Goal: Information Seeking & Learning: Learn about a topic

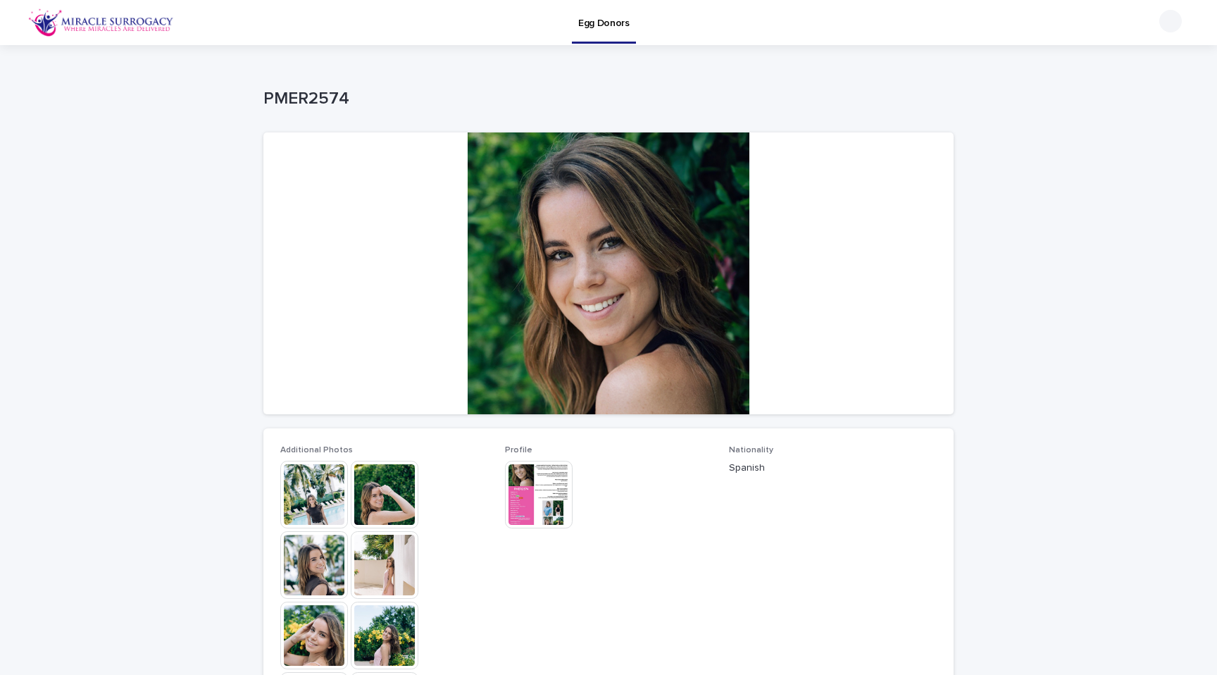
click at [306, 508] on img at bounding box center [314, 495] width 68 height 68
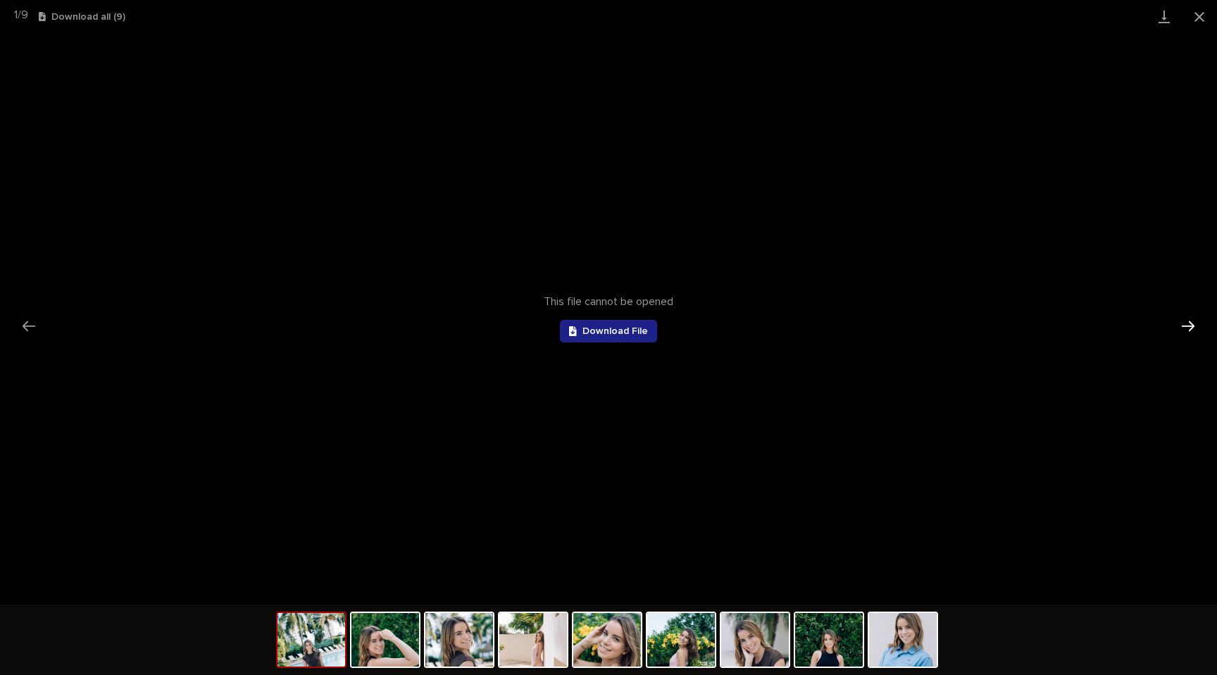
click at [1195, 328] on button "Next slide" at bounding box center [1188, 325] width 30 height 27
click at [1200, 26] on button "Close gallery" at bounding box center [1199, 16] width 35 height 33
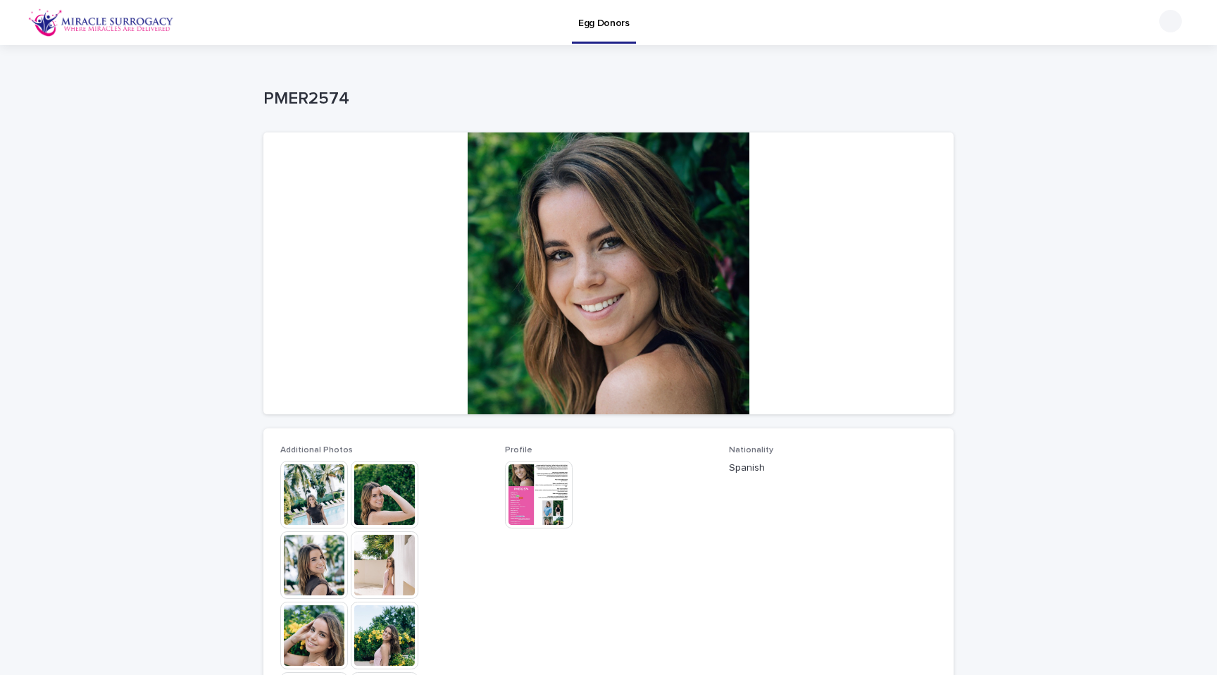
click at [0, 207] on div "Loading... Saving… Loading... Saving… PMER2574 PMER2574 Sorry, there was an err…" at bounding box center [608, 608] width 1217 height 1127
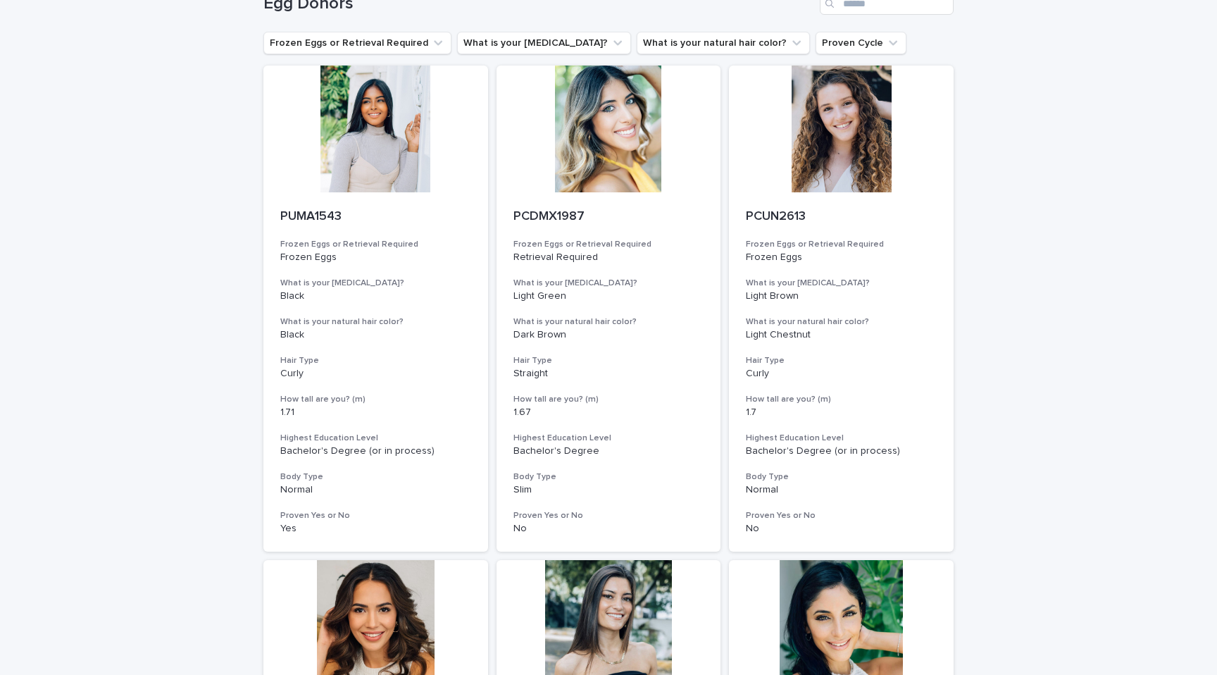
scroll to position [43, 0]
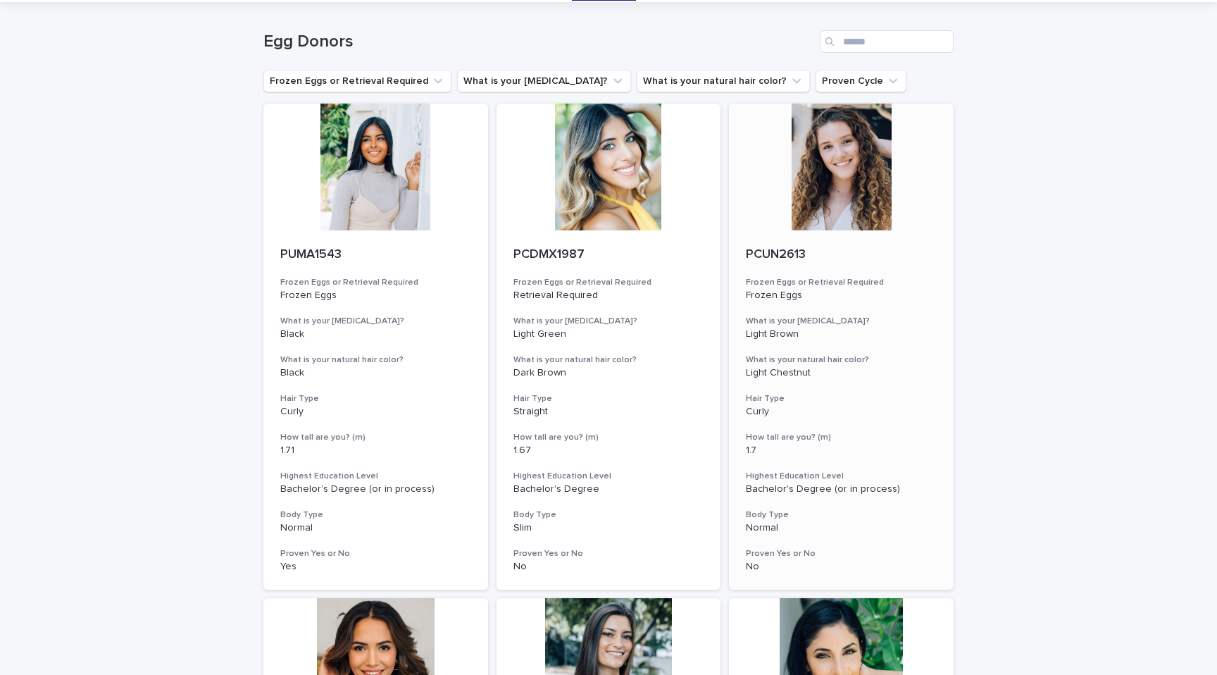
click at [840, 189] on div at bounding box center [841, 167] width 225 height 127
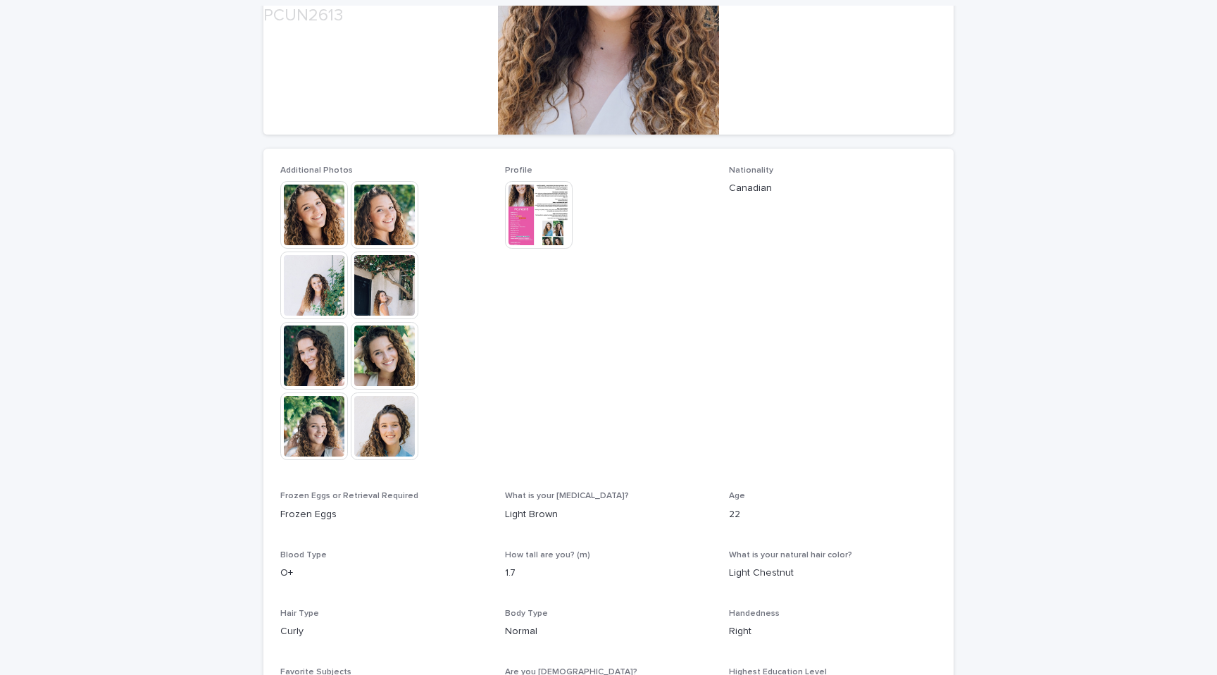
scroll to position [281, 0]
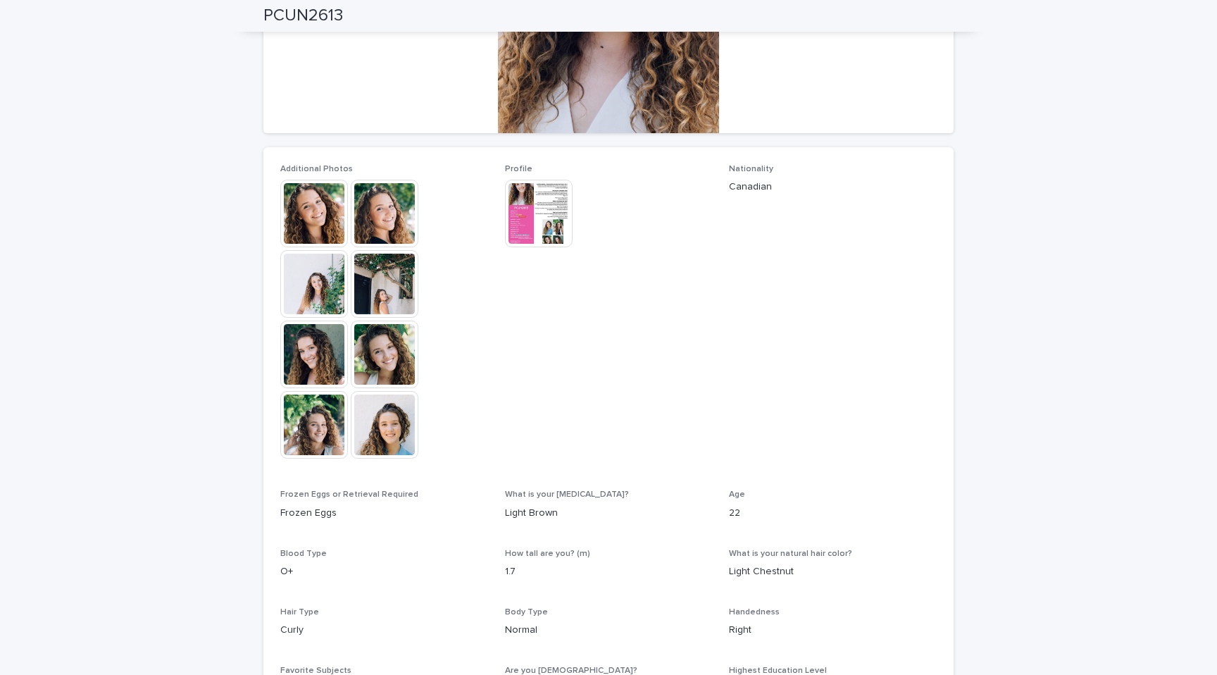
click at [555, 225] on img at bounding box center [539, 214] width 68 height 68
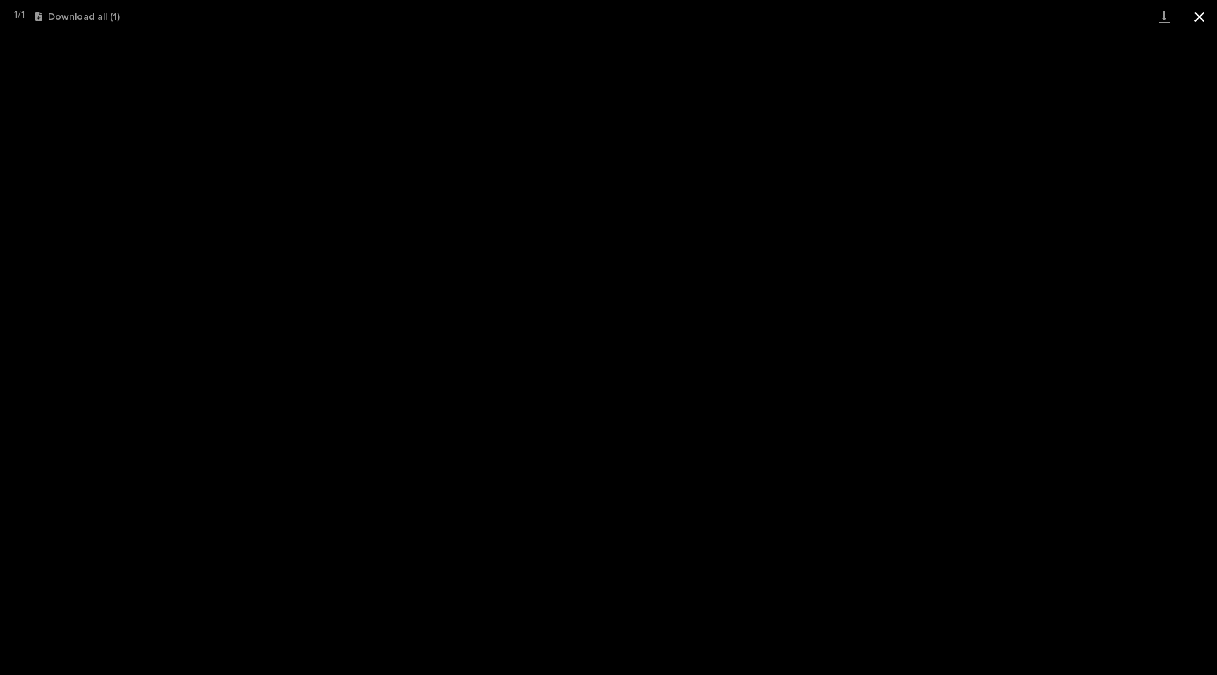
click at [1208, 22] on button "Close gallery" at bounding box center [1199, 16] width 35 height 33
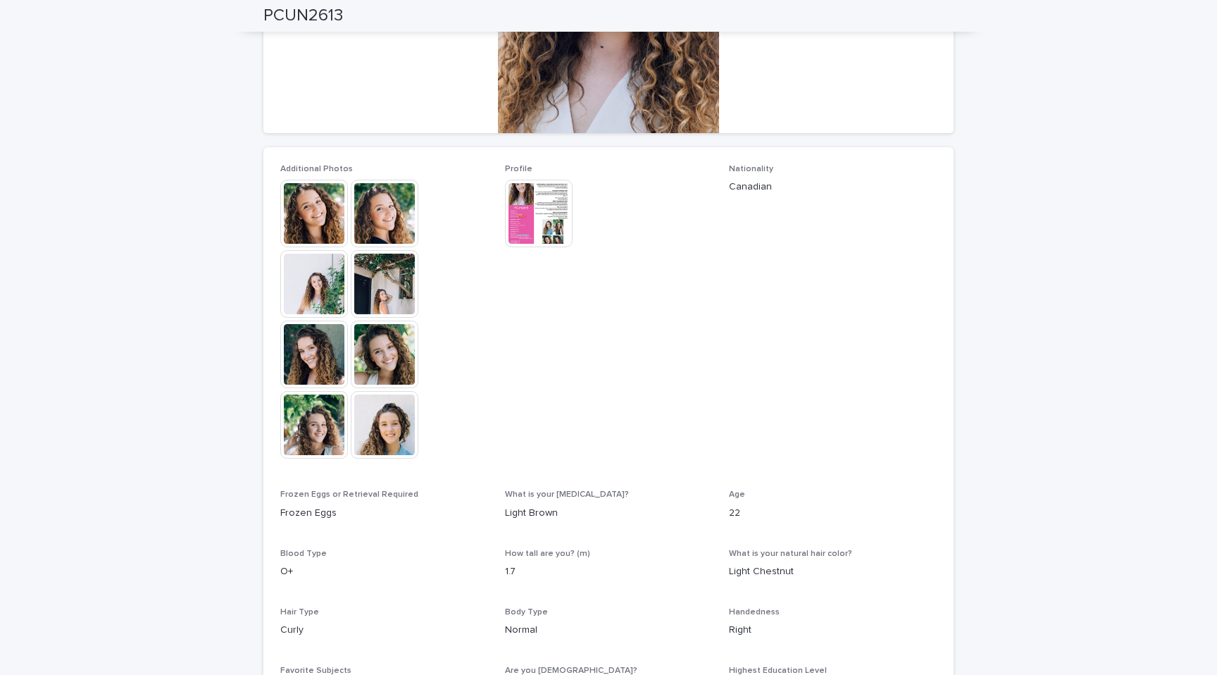
click at [544, 230] on img at bounding box center [539, 214] width 68 height 68
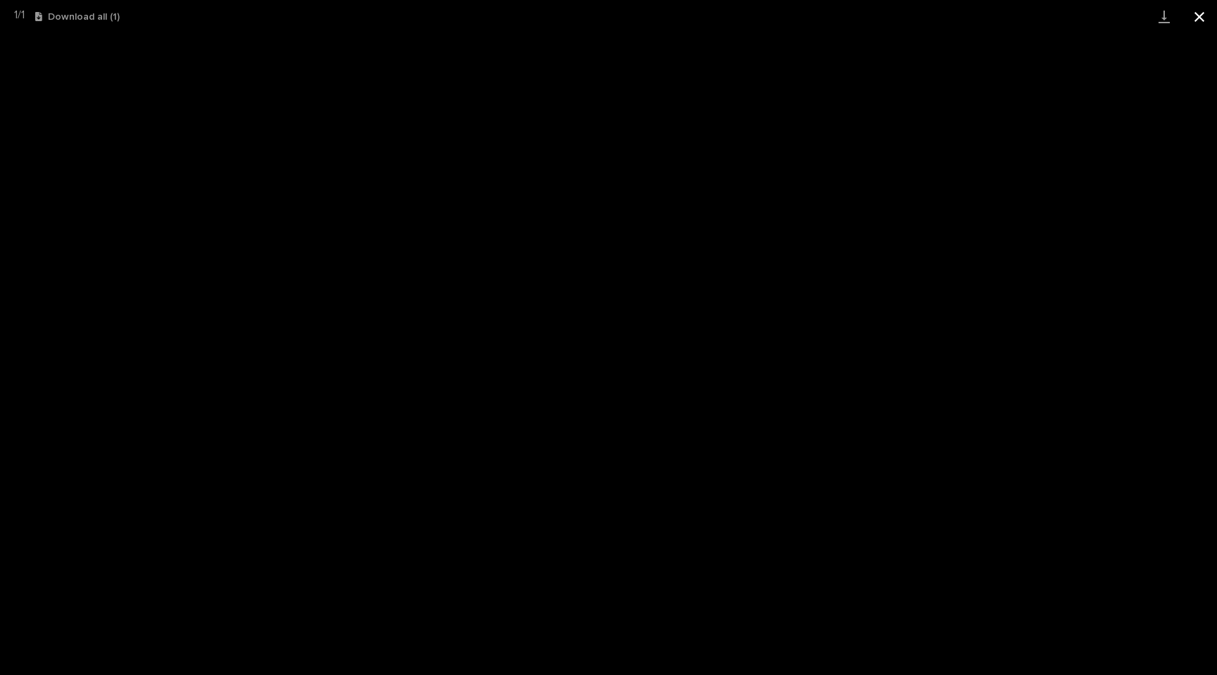
click at [1204, 17] on button "Close gallery" at bounding box center [1199, 16] width 35 height 33
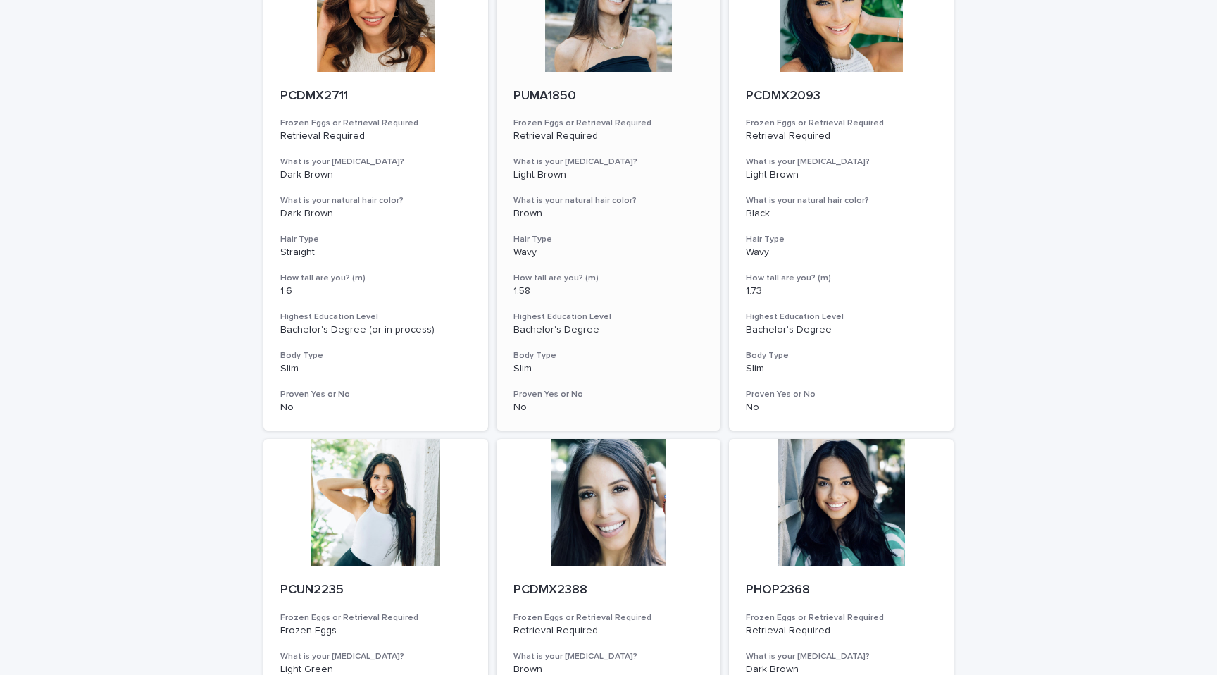
scroll to position [1586, 0]
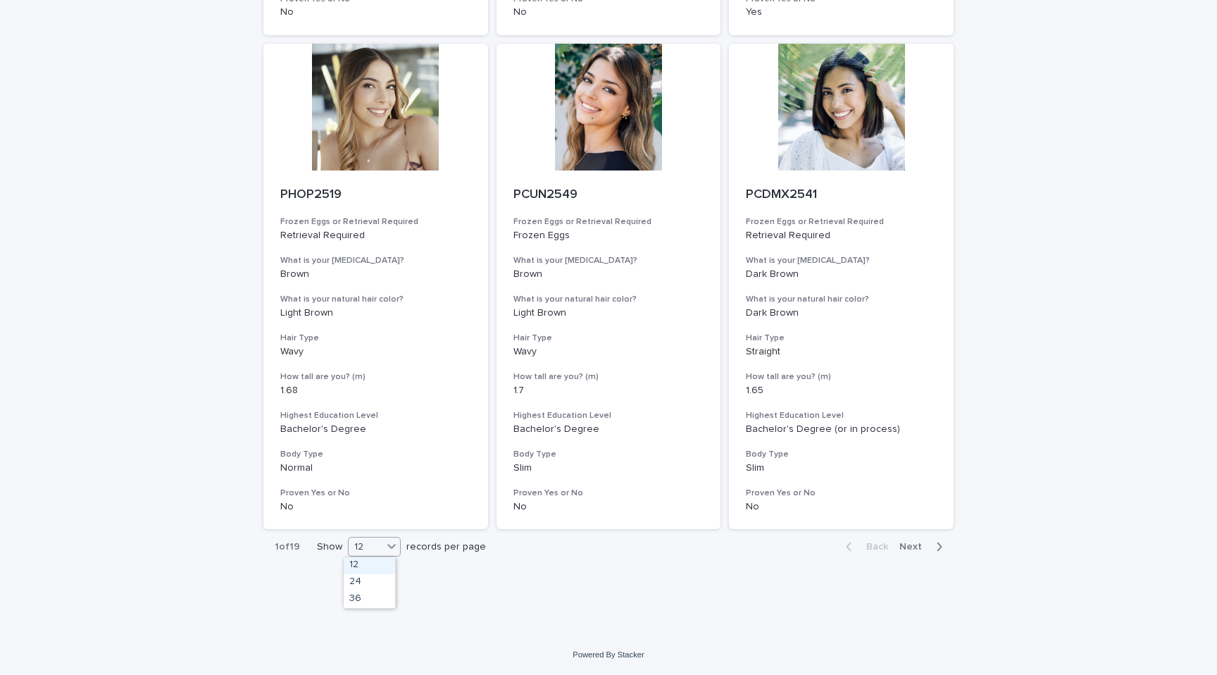
click at [367, 542] on div "12" at bounding box center [366, 546] width 34 height 15
click at [370, 601] on div "36" at bounding box center [369, 599] width 51 height 17
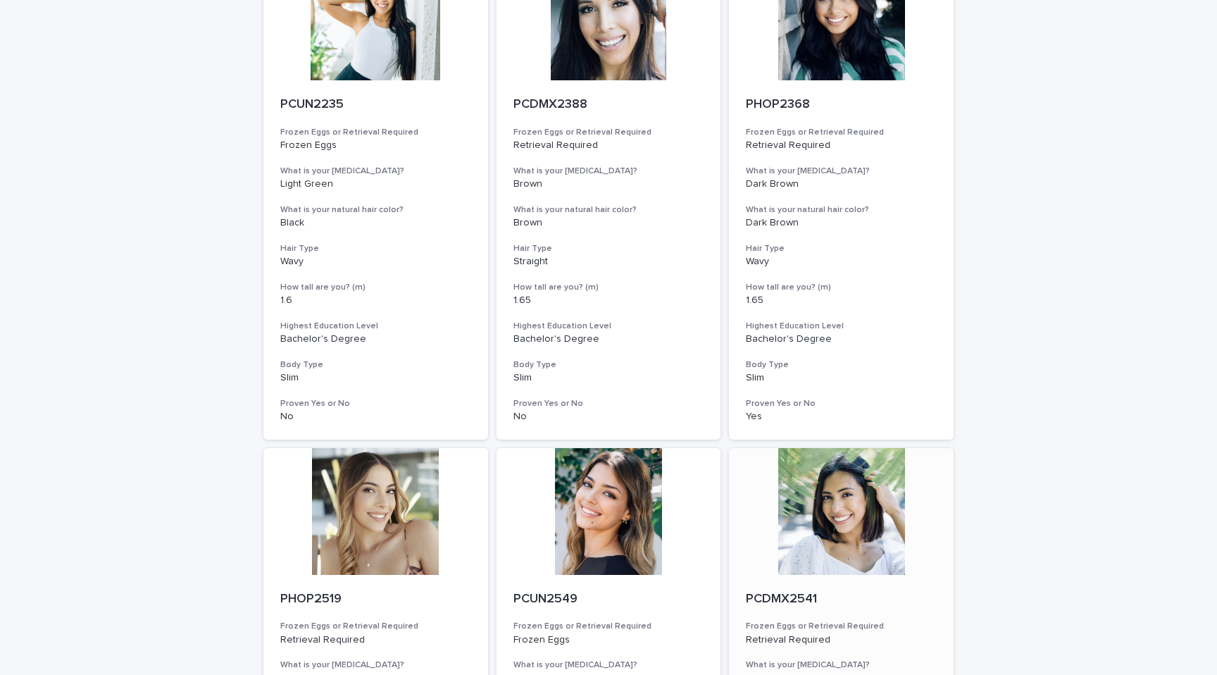
scroll to position [0, 0]
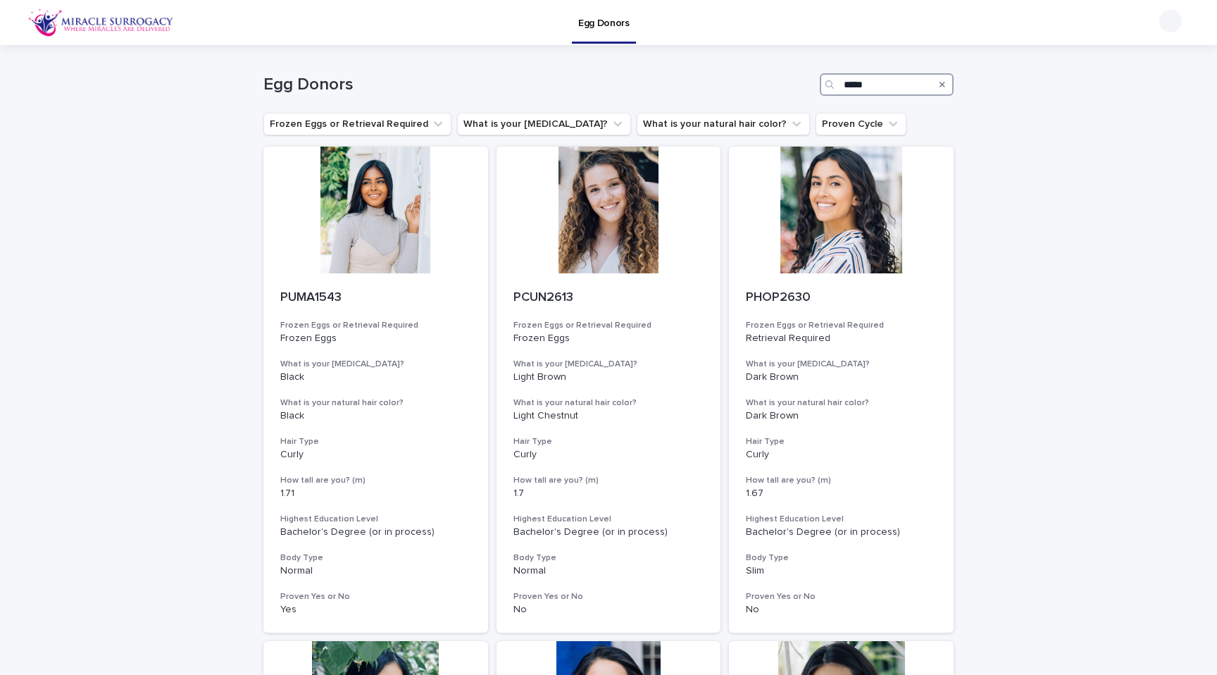
type input "*****"
click at [932, 84] on div "Search" at bounding box center [942, 84] width 23 height 23
click at [939, 87] on icon "Search" at bounding box center [942, 84] width 6 height 8
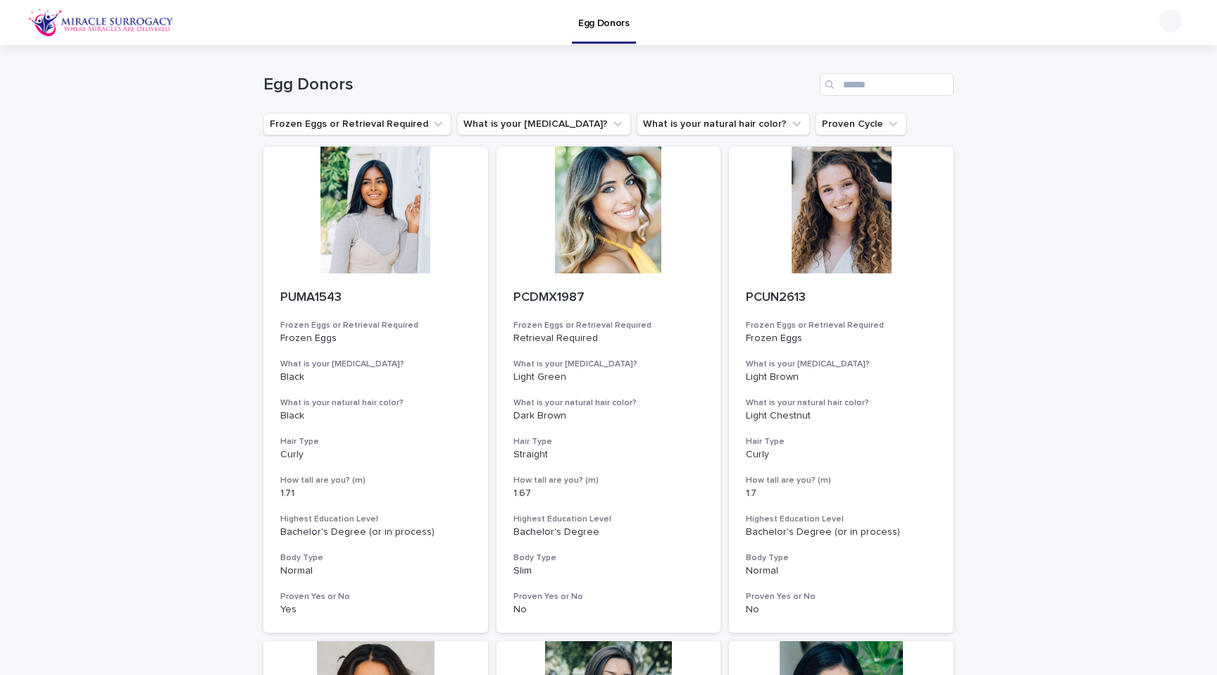
click at [879, 80] on input "Search" at bounding box center [887, 84] width 134 height 23
type input "*****"
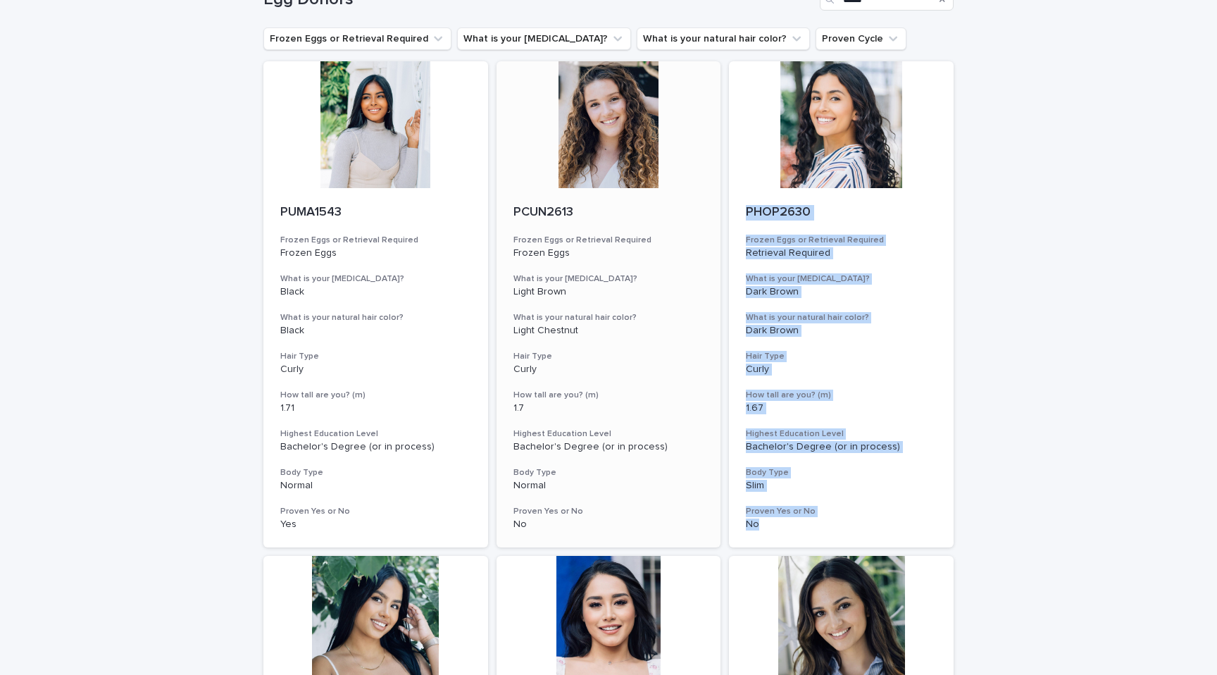
scroll to position [82, 0]
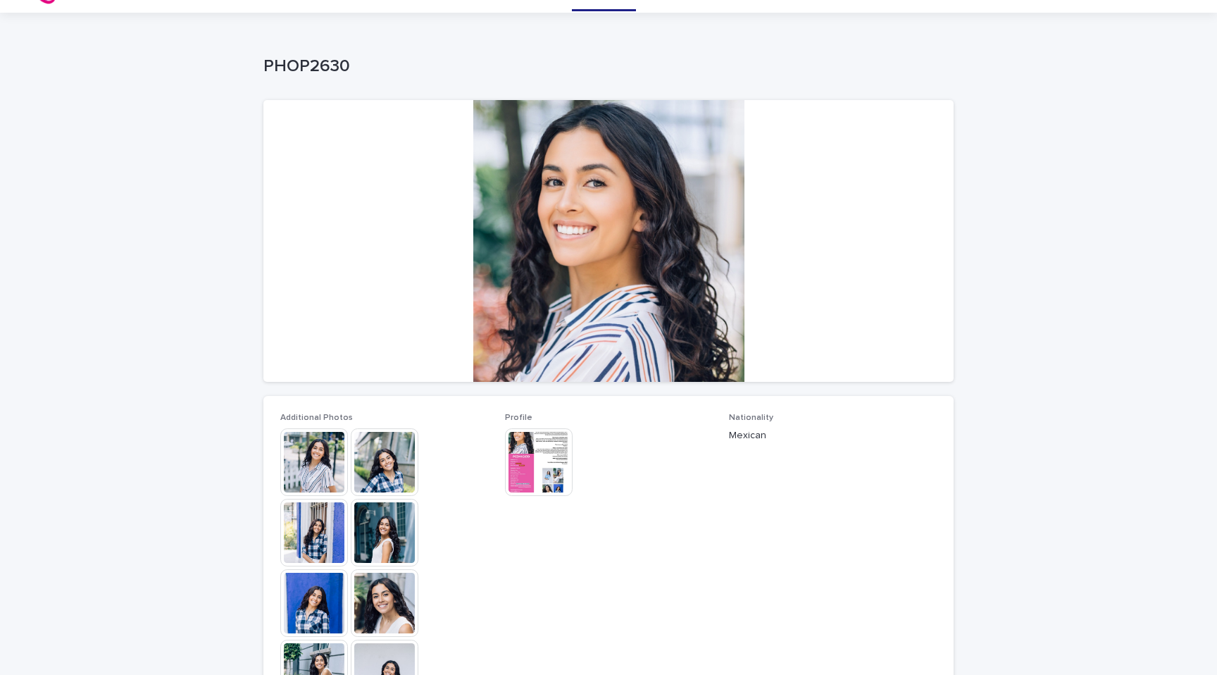
scroll to position [100, 0]
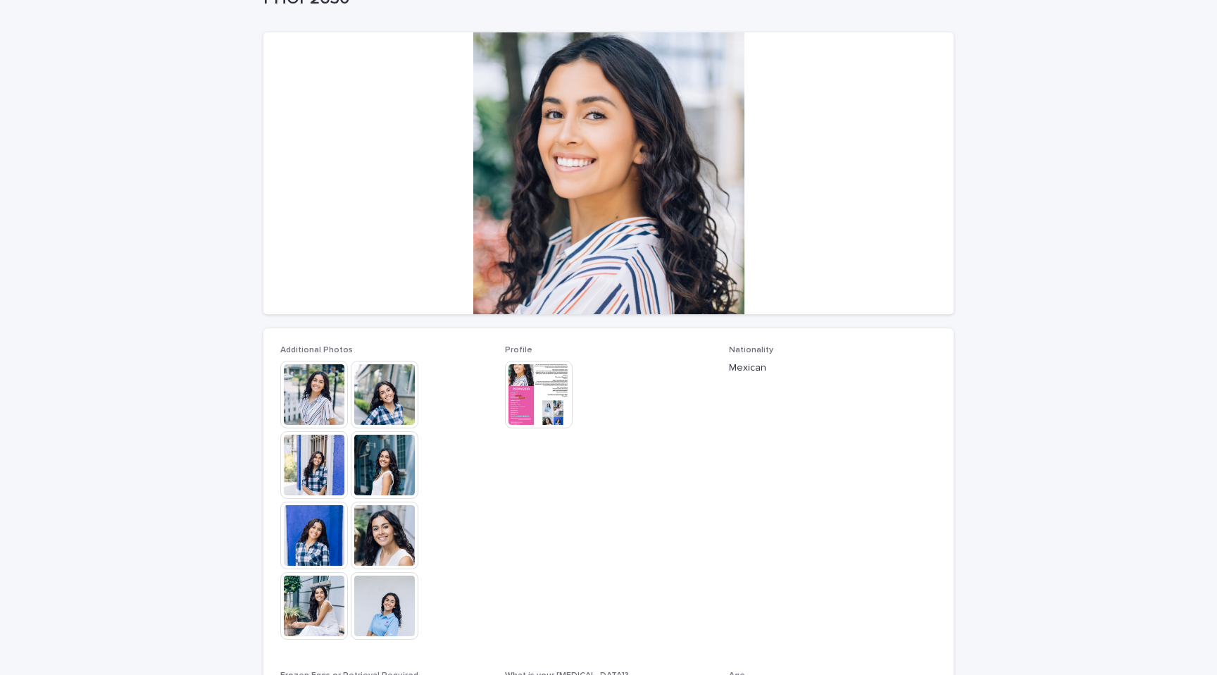
click at [389, 396] on img at bounding box center [385, 395] width 68 height 68
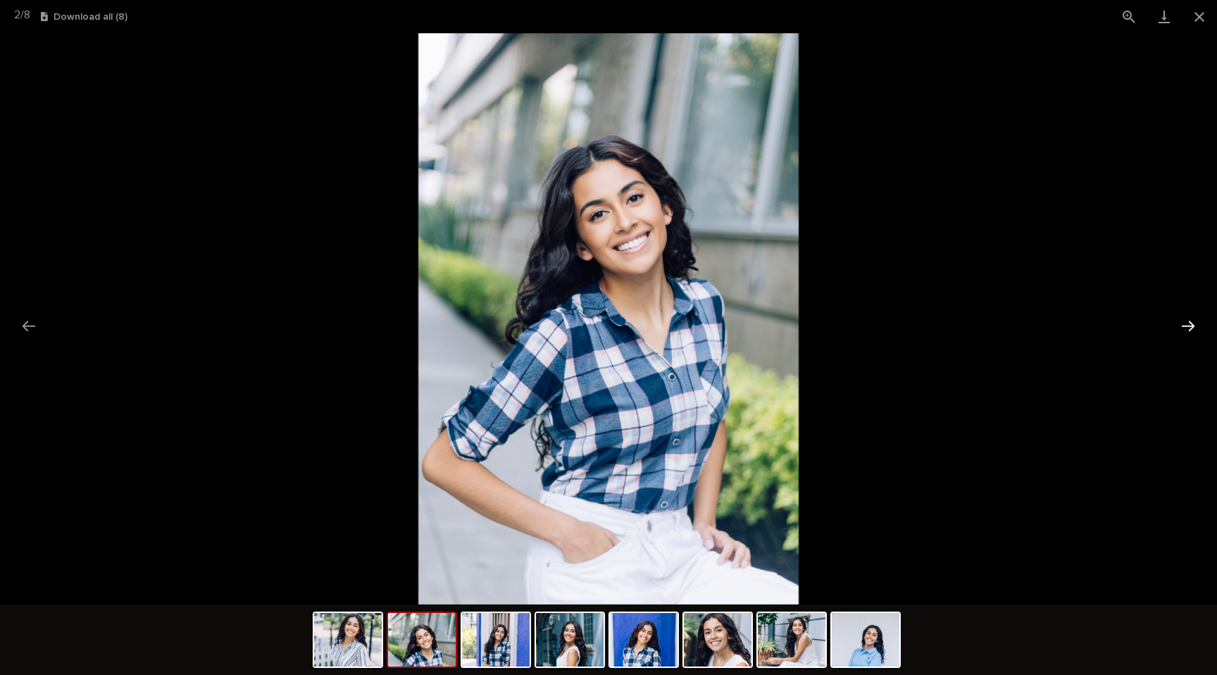
click at [1192, 326] on button "Next slide" at bounding box center [1188, 325] width 30 height 27
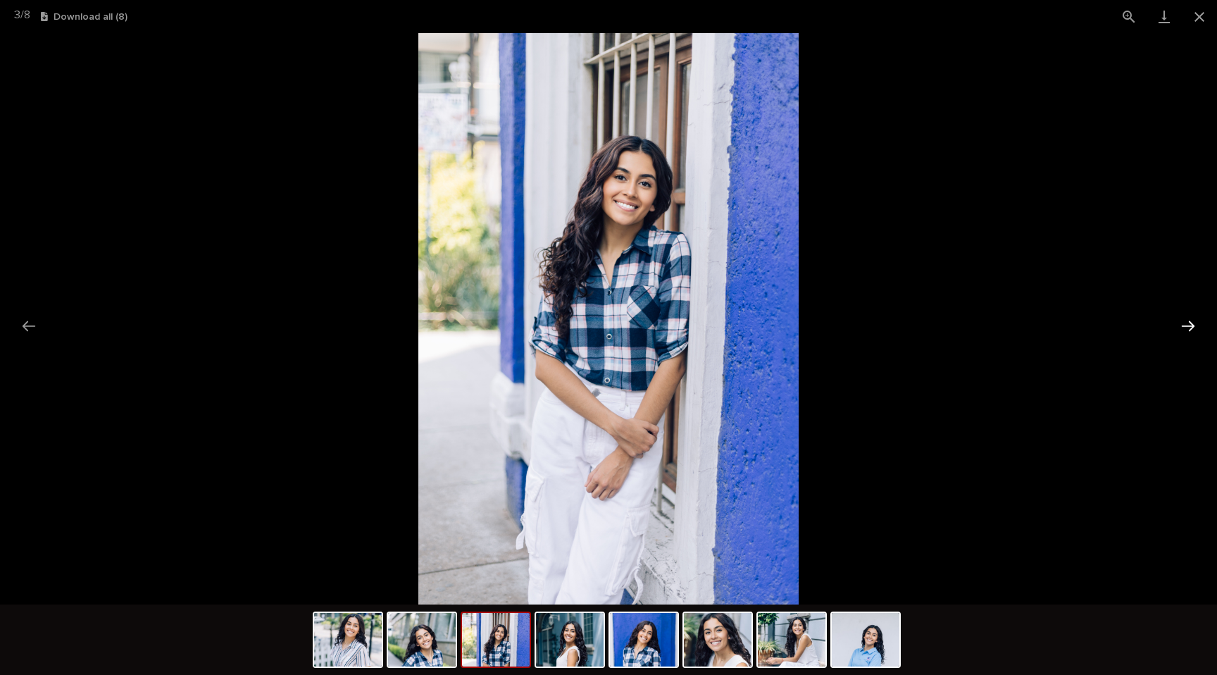
click at [1192, 326] on button "Next slide" at bounding box center [1188, 325] width 30 height 27
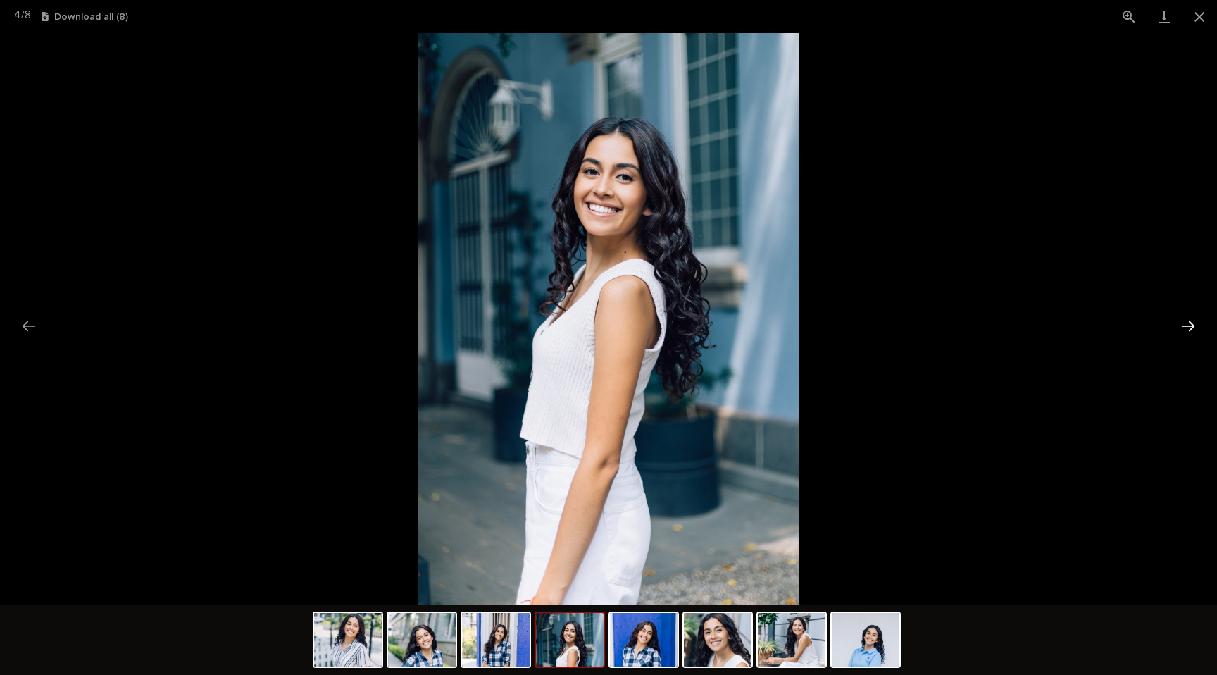
click at [1192, 326] on button "Next slide" at bounding box center [1188, 325] width 30 height 27
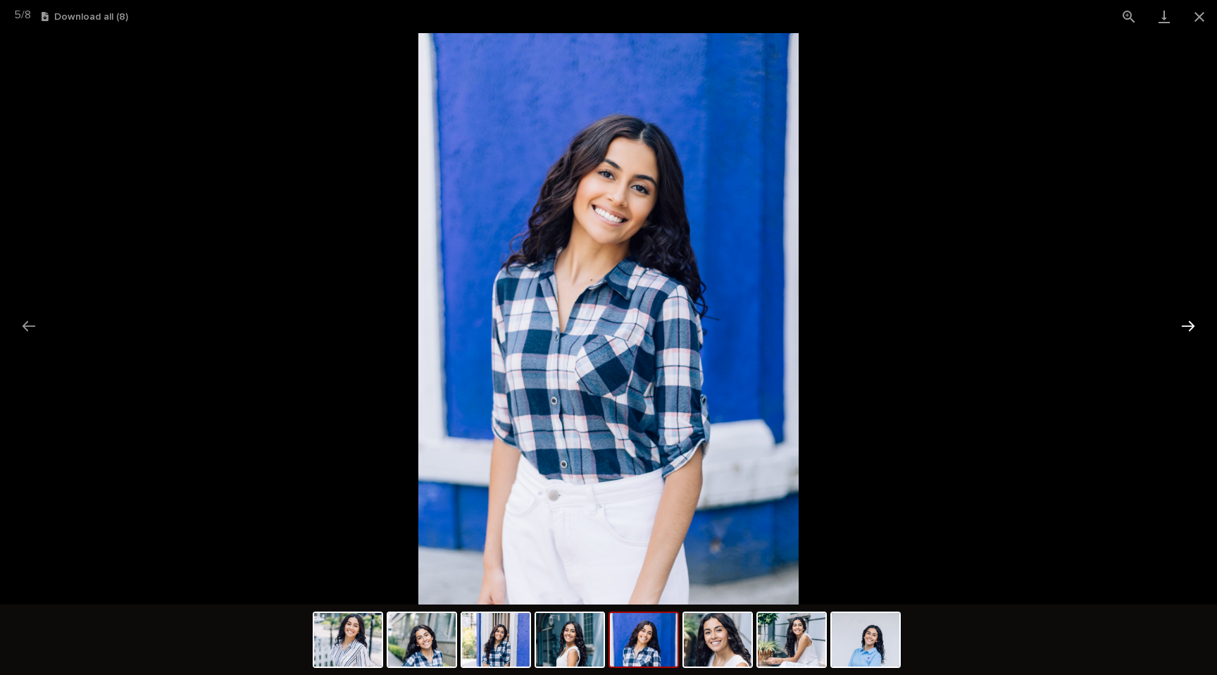
click at [1192, 326] on button "Next slide" at bounding box center [1188, 325] width 30 height 27
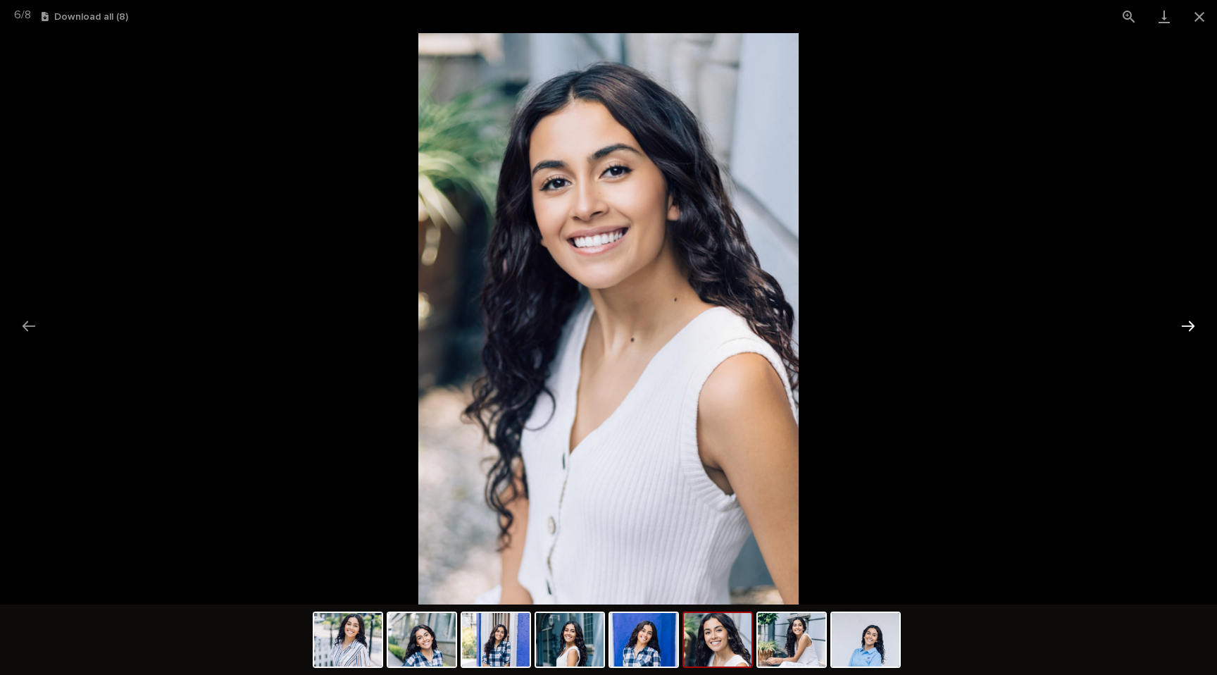
click at [1192, 326] on button "Next slide" at bounding box center [1188, 325] width 30 height 27
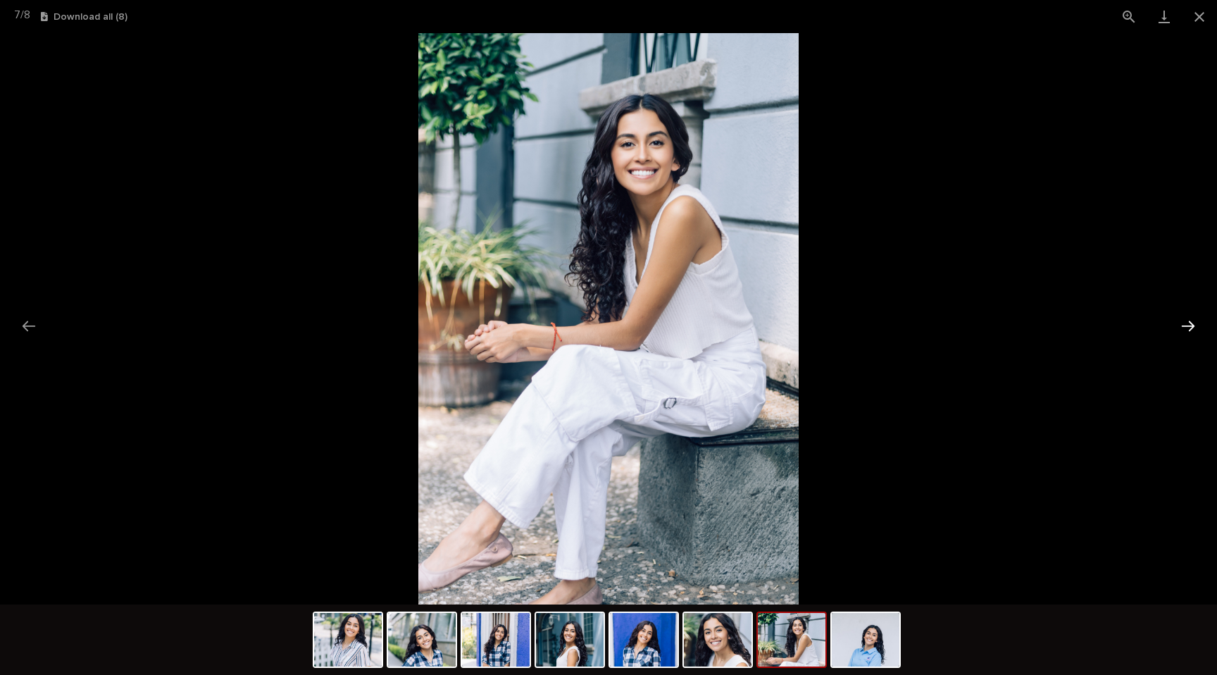
click at [1192, 326] on button "Next slide" at bounding box center [1188, 325] width 30 height 27
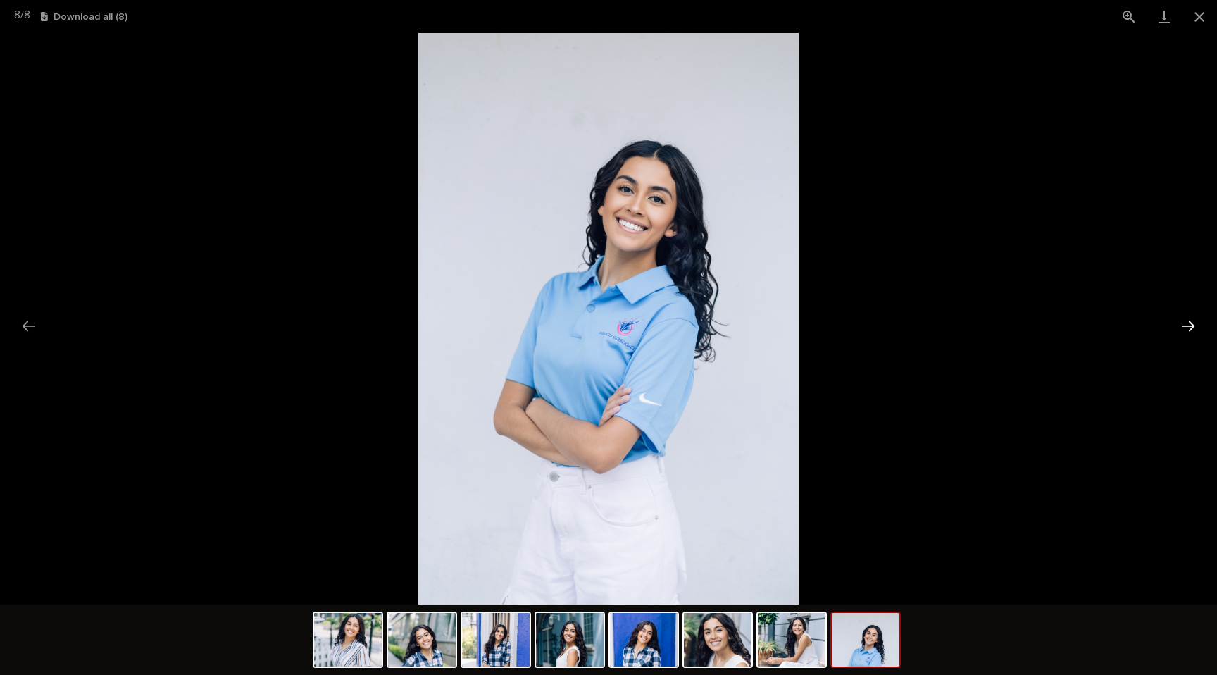
click at [1192, 326] on button "Next slide" at bounding box center [1188, 325] width 30 height 27
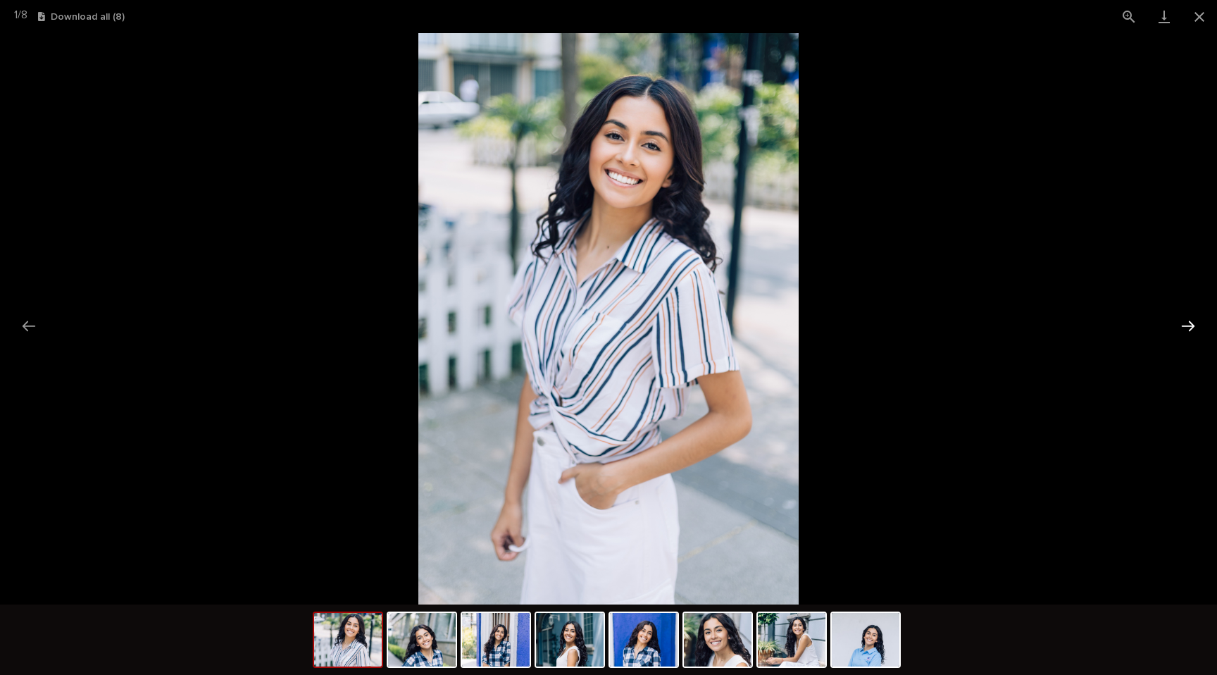
click at [1192, 326] on button "Next slide" at bounding box center [1188, 325] width 30 height 27
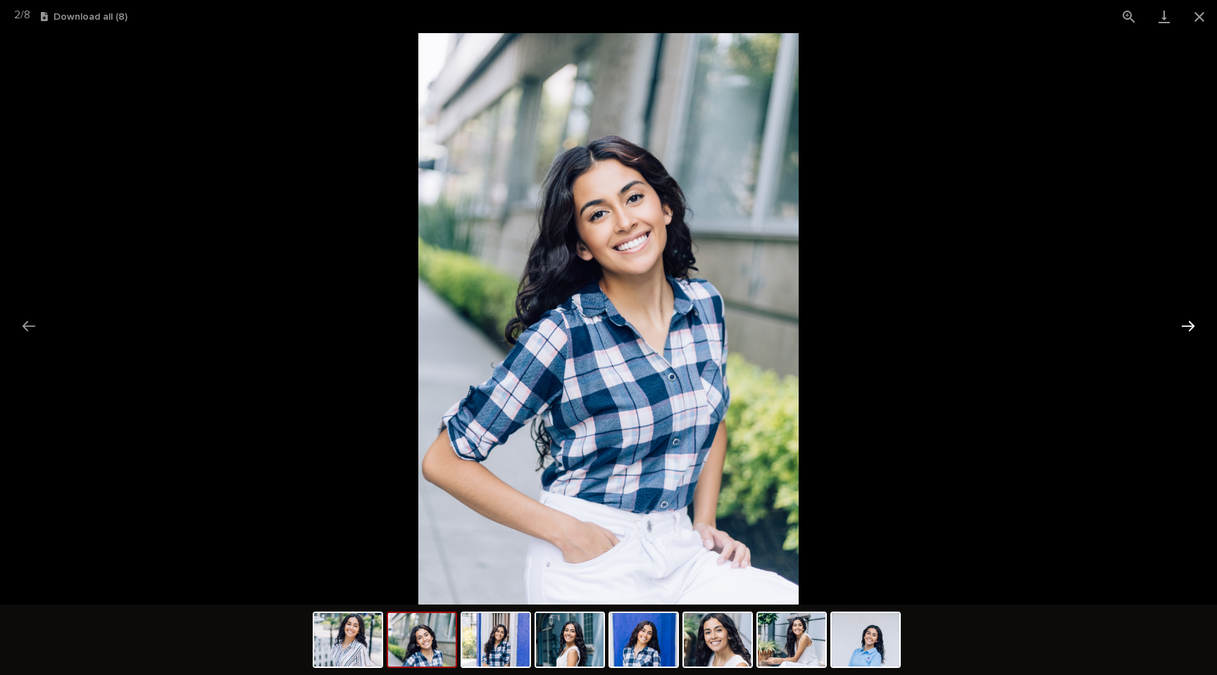
click at [1192, 326] on button "Next slide" at bounding box center [1188, 325] width 30 height 27
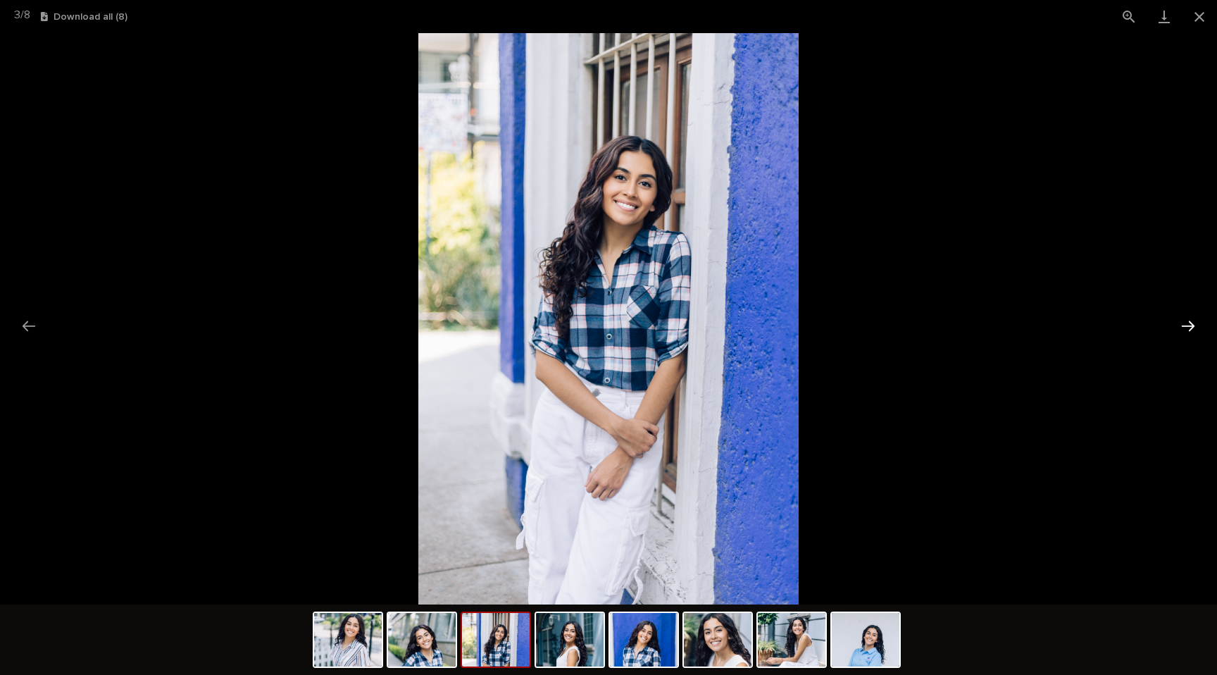
click at [1192, 326] on button "Next slide" at bounding box center [1188, 325] width 30 height 27
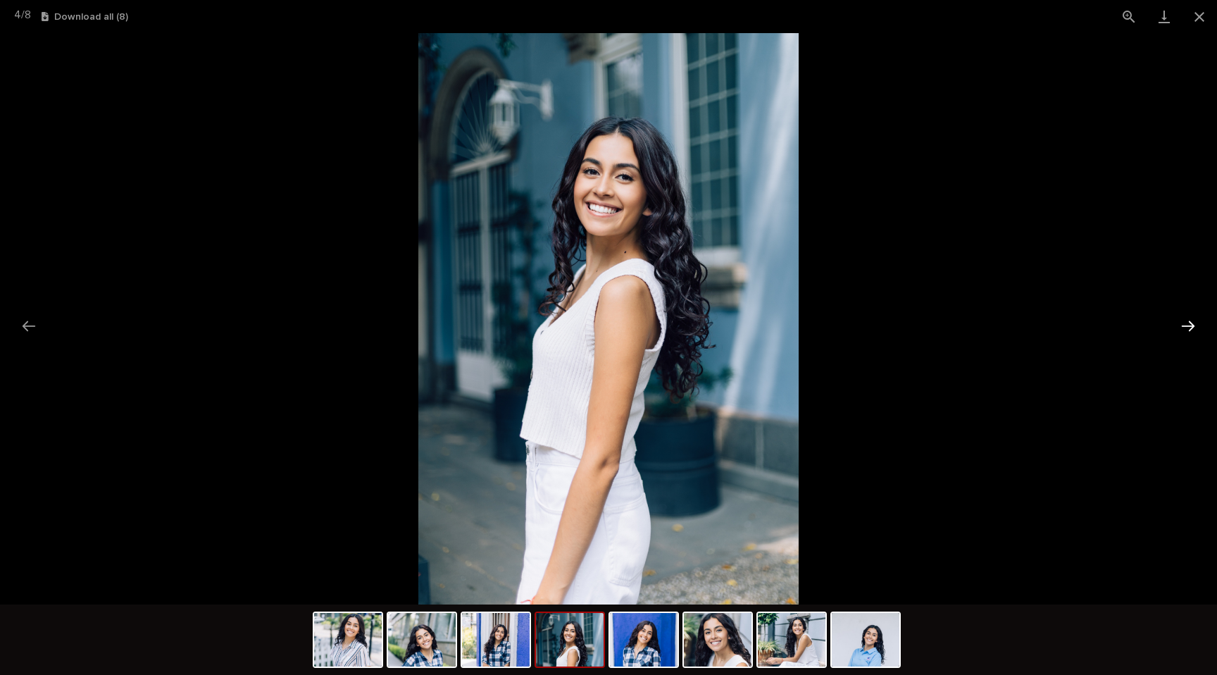
click at [1192, 326] on button "Next slide" at bounding box center [1188, 325] width 30 height 27
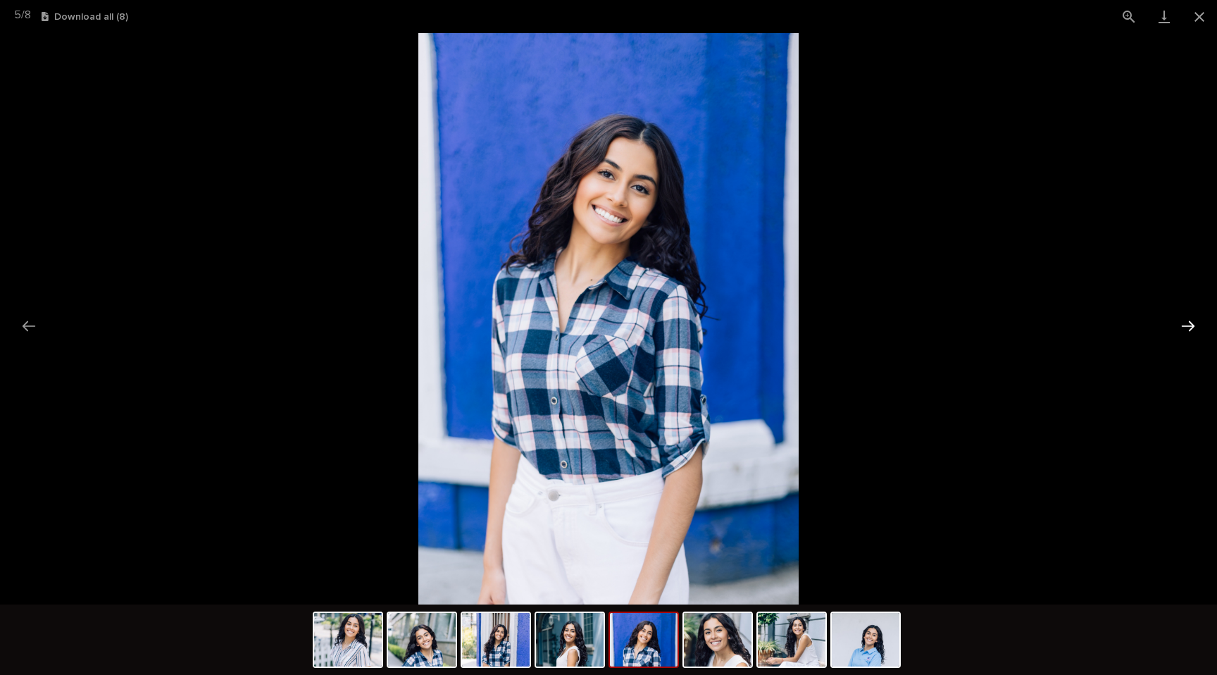
click at [1192, 326] on button "Next slide" at bounding box center [1188, 325] width 30 height 27
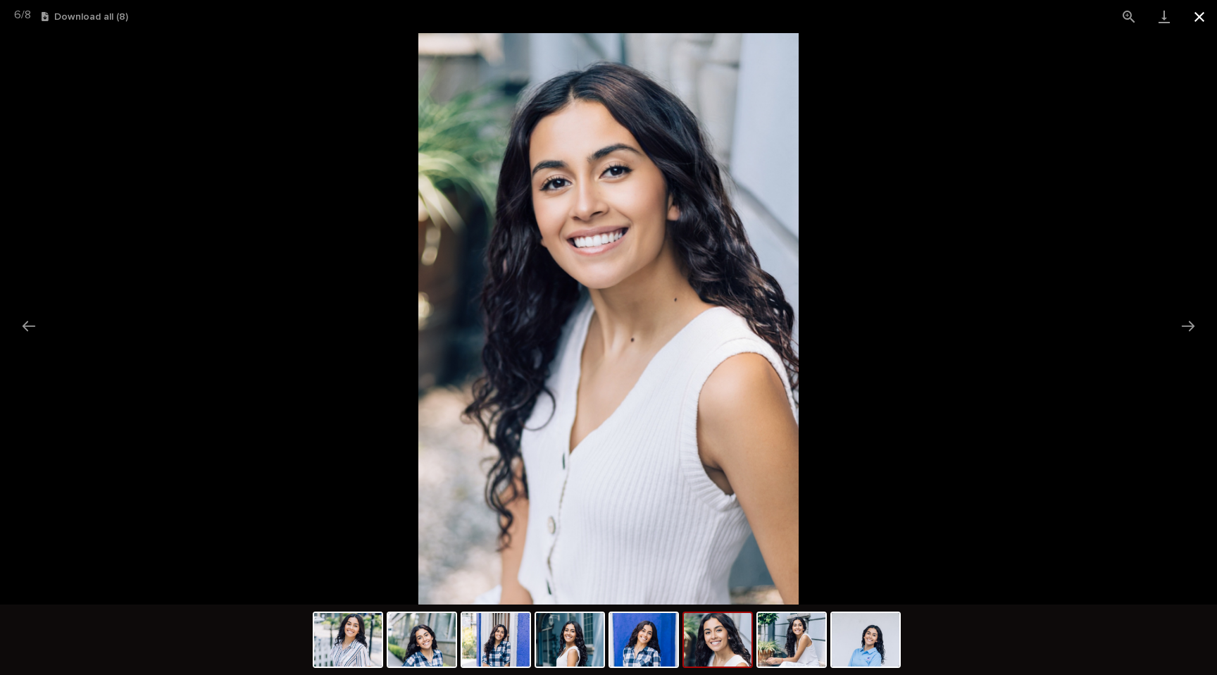
click at [1203, 25] on button "Close gallery" at bounding box center [1199, 16] width 35 height 33
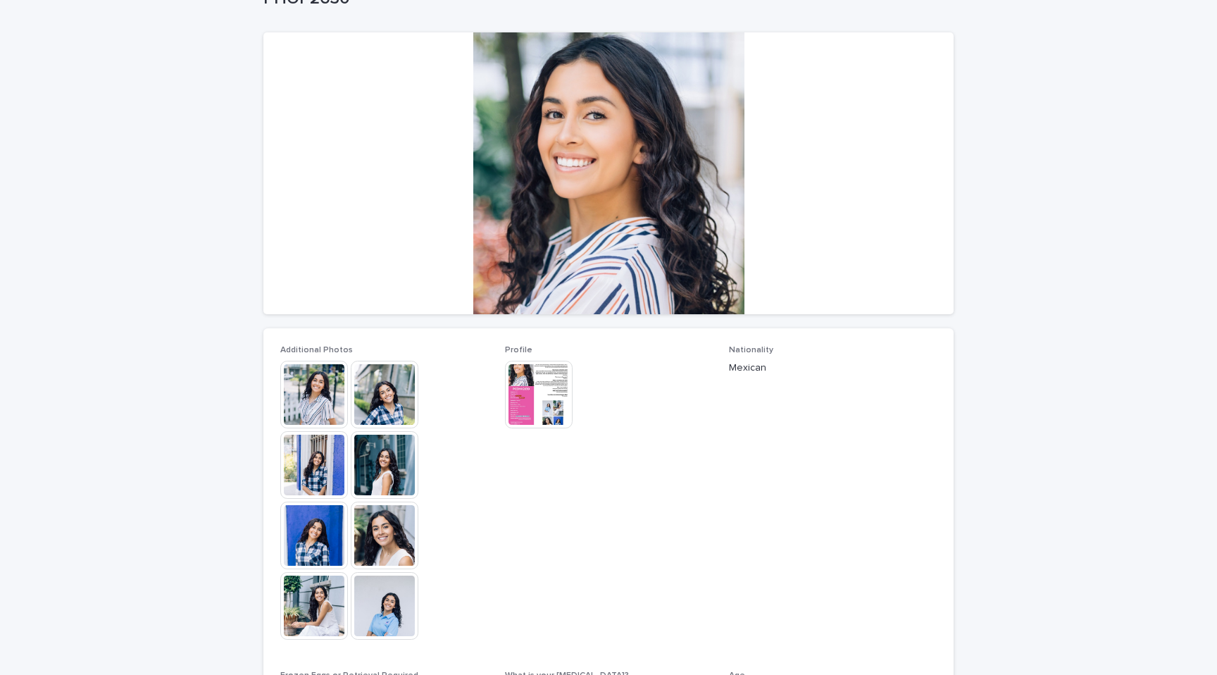
click at [385, 389] on img at bounding box center [385, 395] width 68 height 68
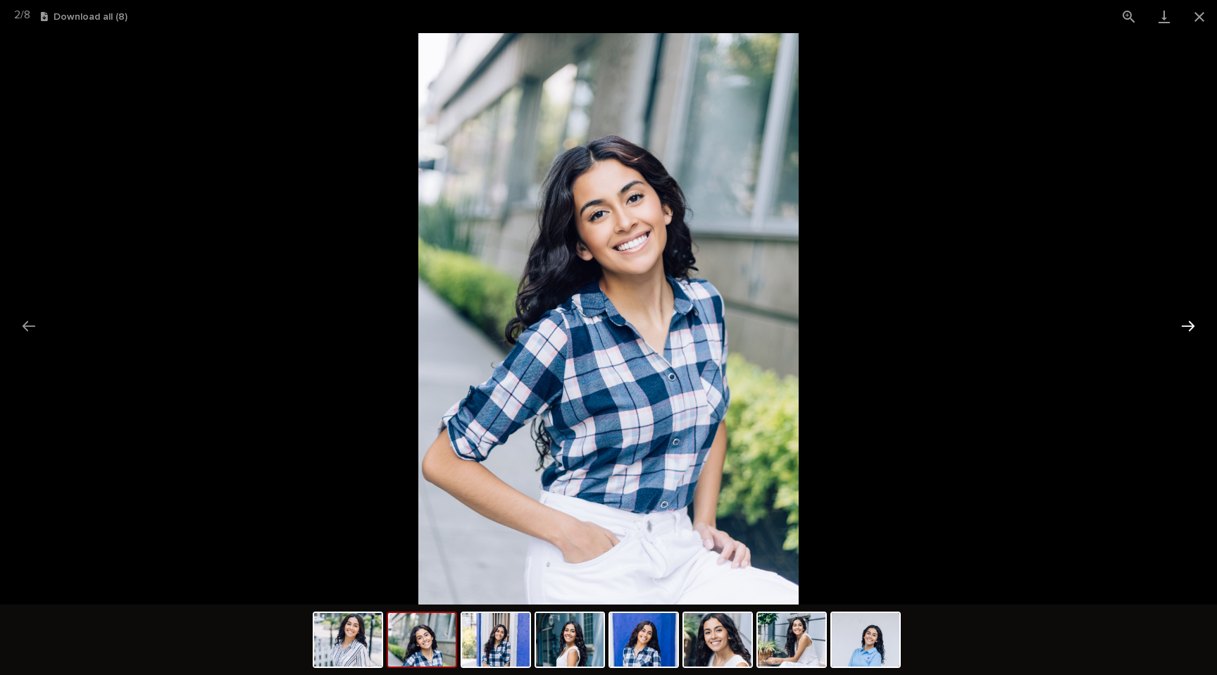
click at [1194, 327] on button "Next slide" at bounding box center [1188, 325] width 30 height 27
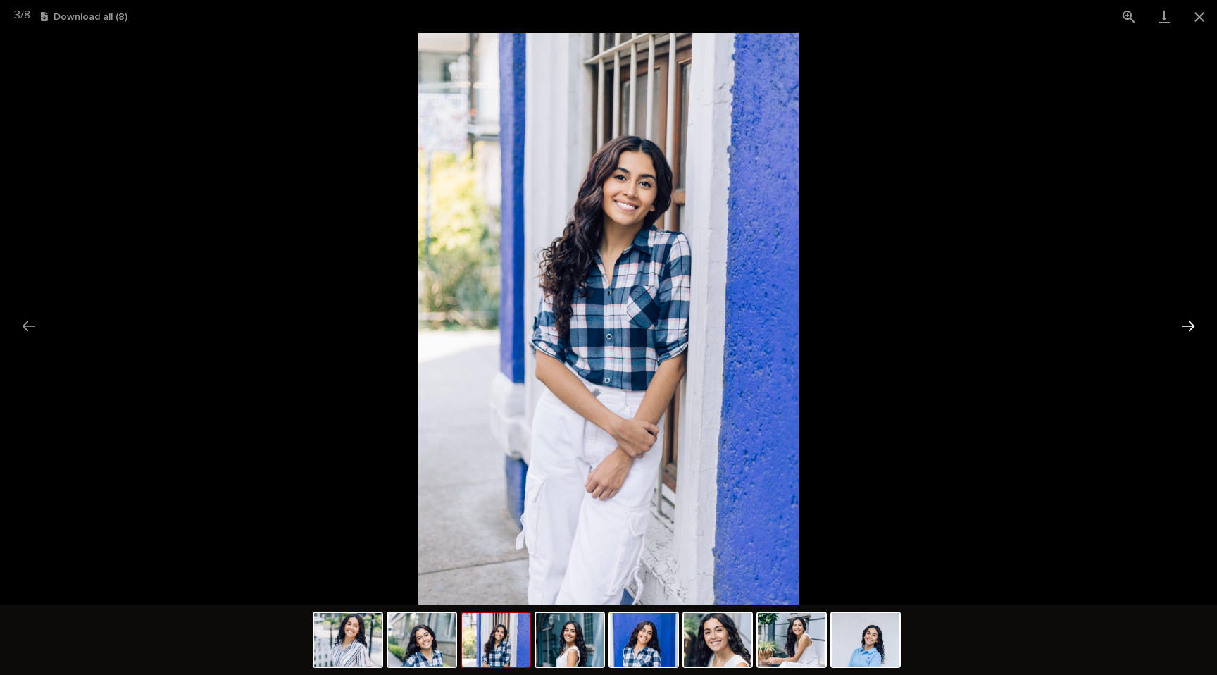
click at [1194, 327] on button "Next slide" at bounding box center [1188, 325] width 30 height 27
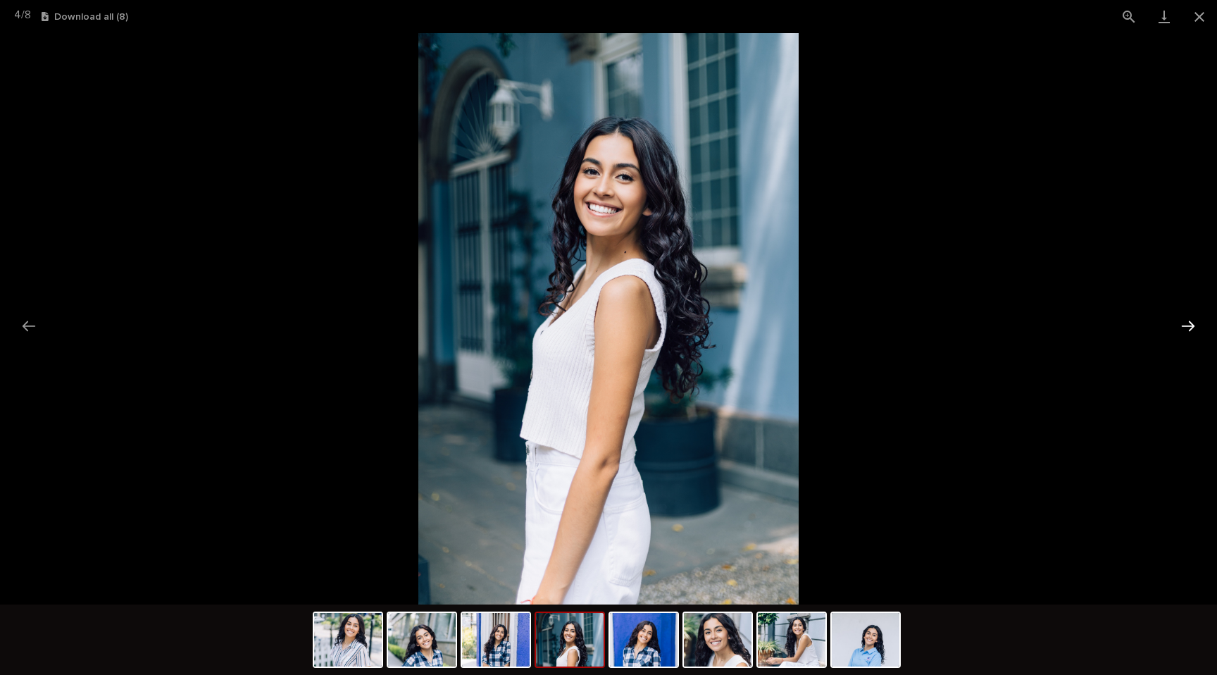
click at [1194, 327] on button "Next slide" at bounding box center [1188, 325] width 30 height 27
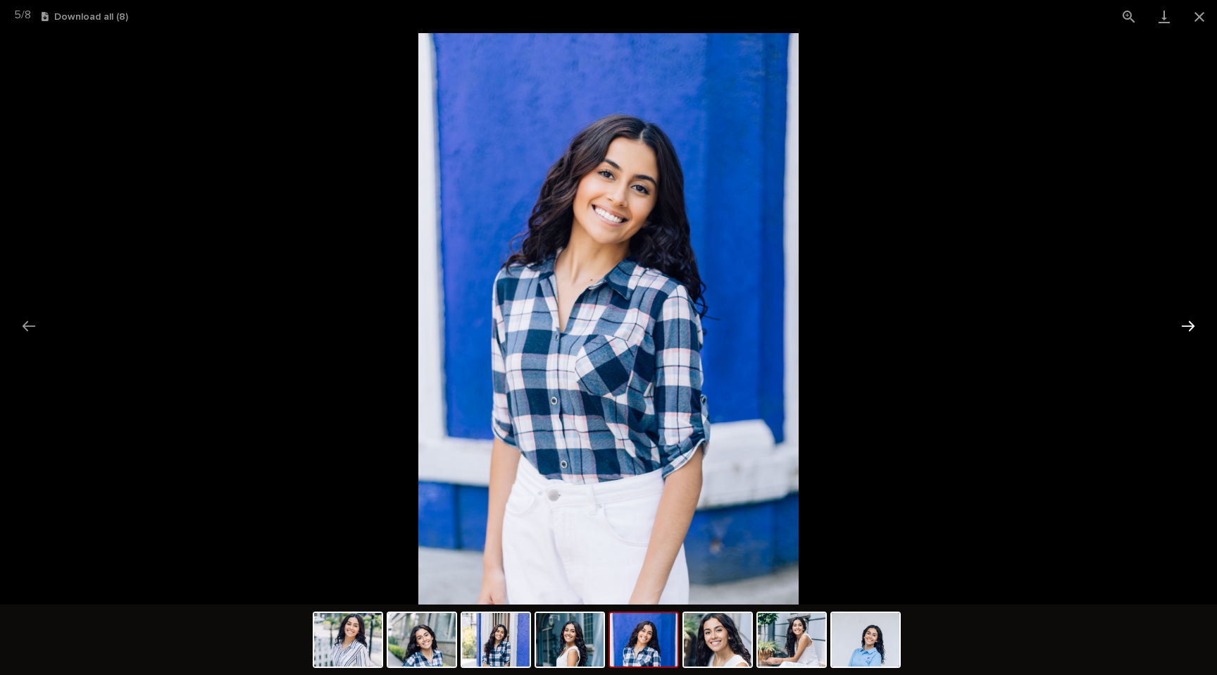
click at [1194, 327] on button "Next slide" at bounding box center [1188, 325] width 30 height 27
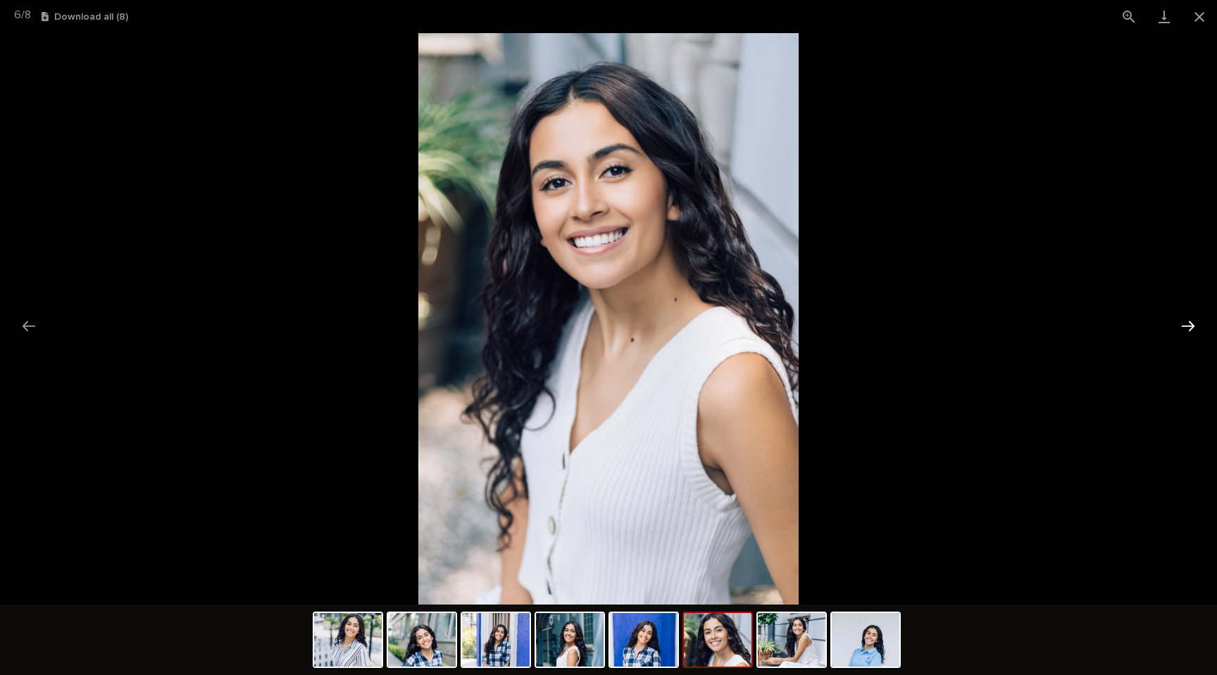
click at [1194, 327] on button "Next slide" at bounding box center [1188, 325] width 30 height 27
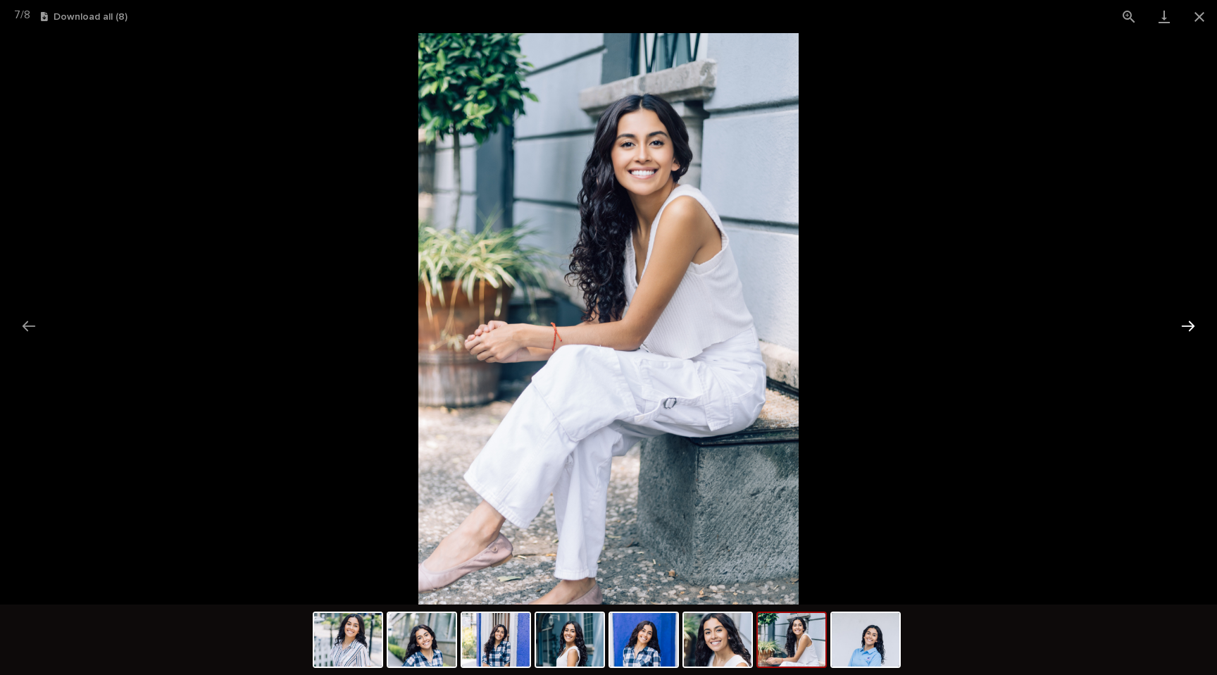
click at [1194, 327] on button "Next slide" at bounding box center [1188, 325] width 30 height 27
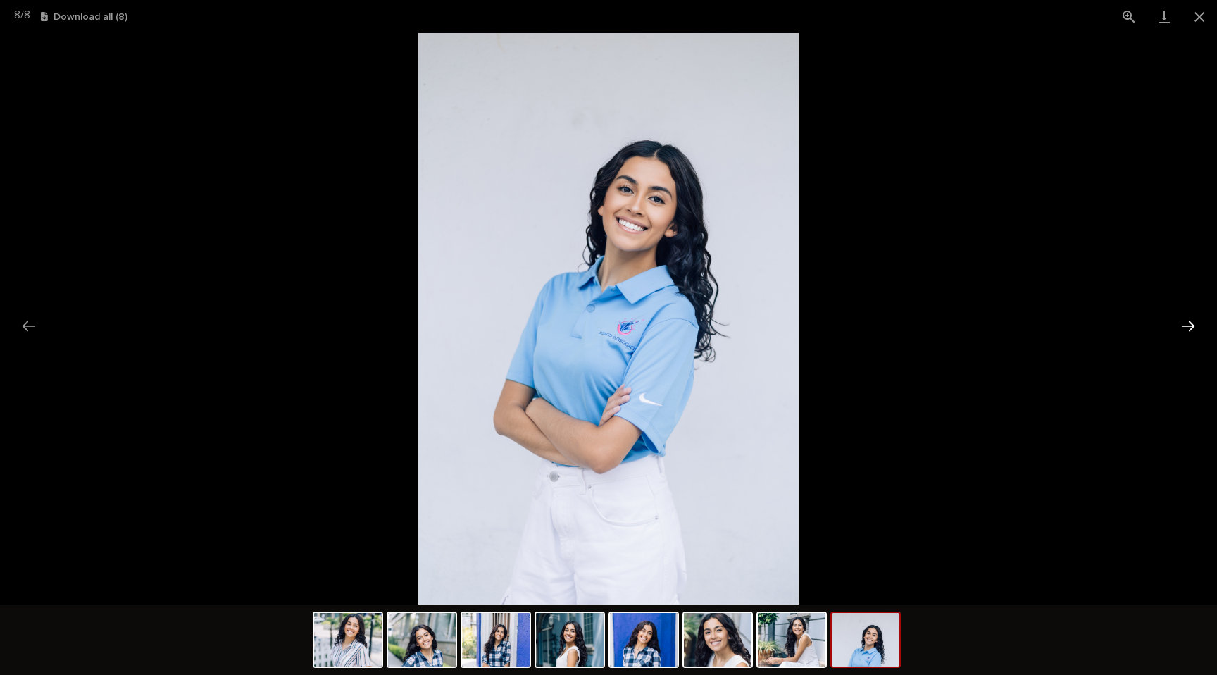
click at [1194, 327] on button "Next slide" at bounding box center [1188, 325] width 30 height 27
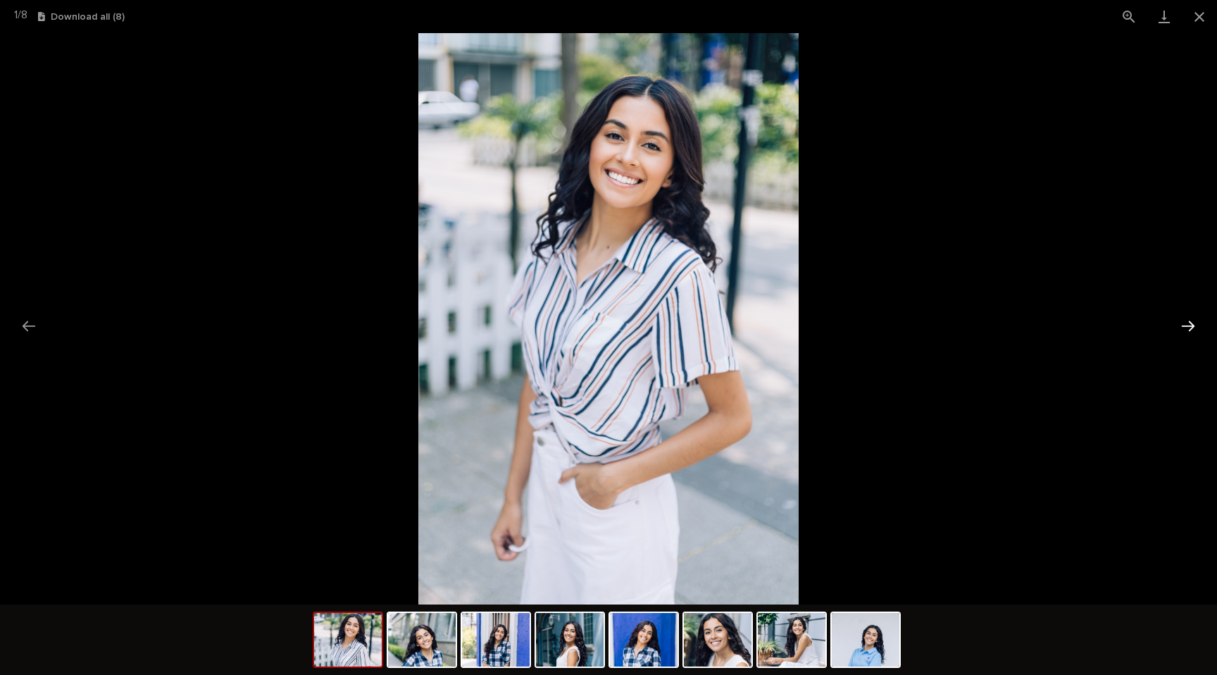
click at [1194, 327] on button "Next slide" at bounding box center [1188, 325] width 30 height 27
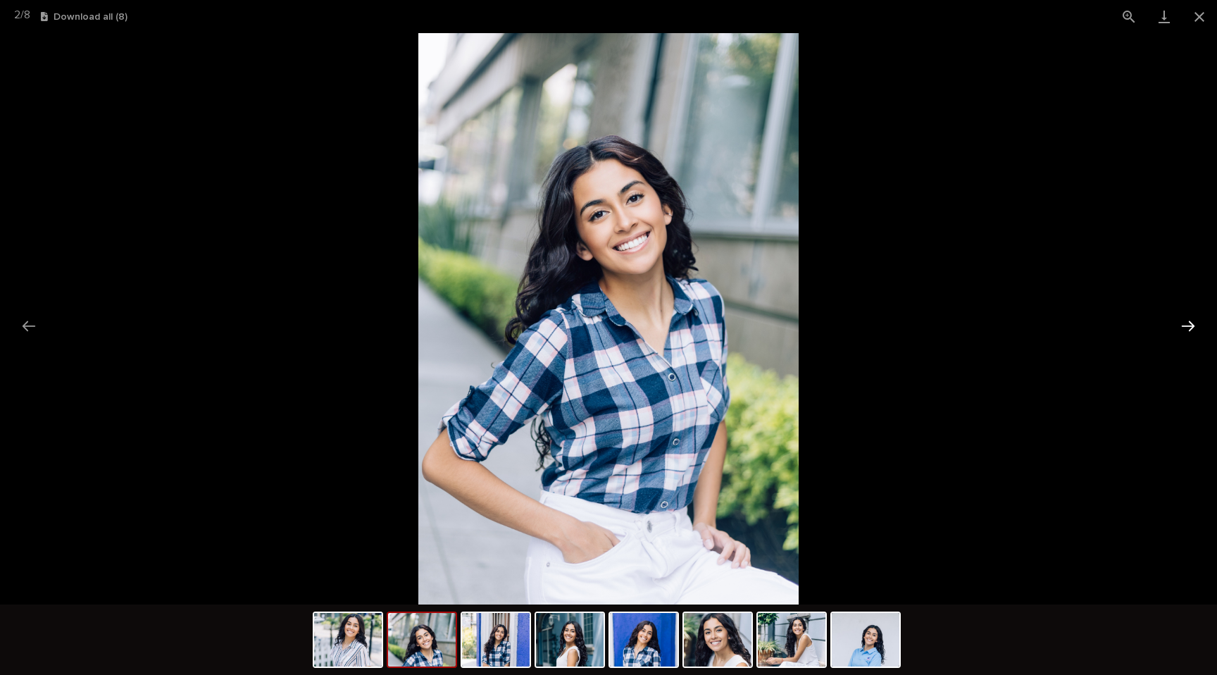
click at [1194, 327] on button "Next slide" at bounding box center [1188, 325] width 30 height 27
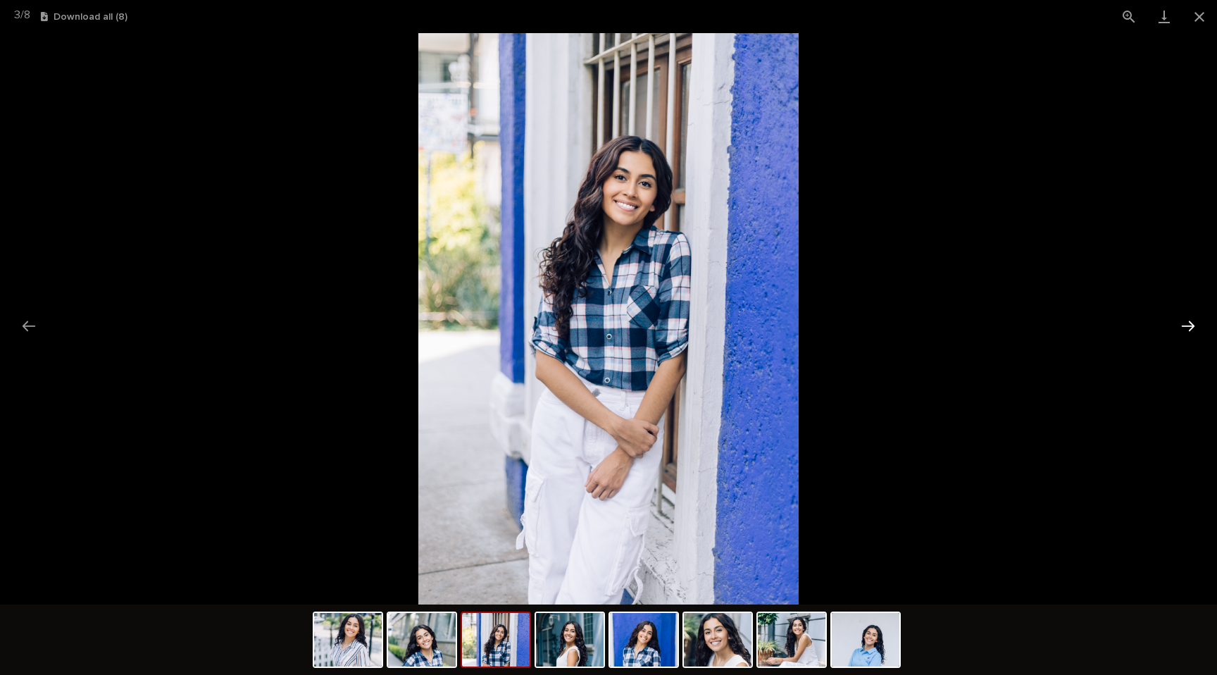
click at [1194, 327] on button "Next slide" at bounding box center [1188, 325] width 30 height 27
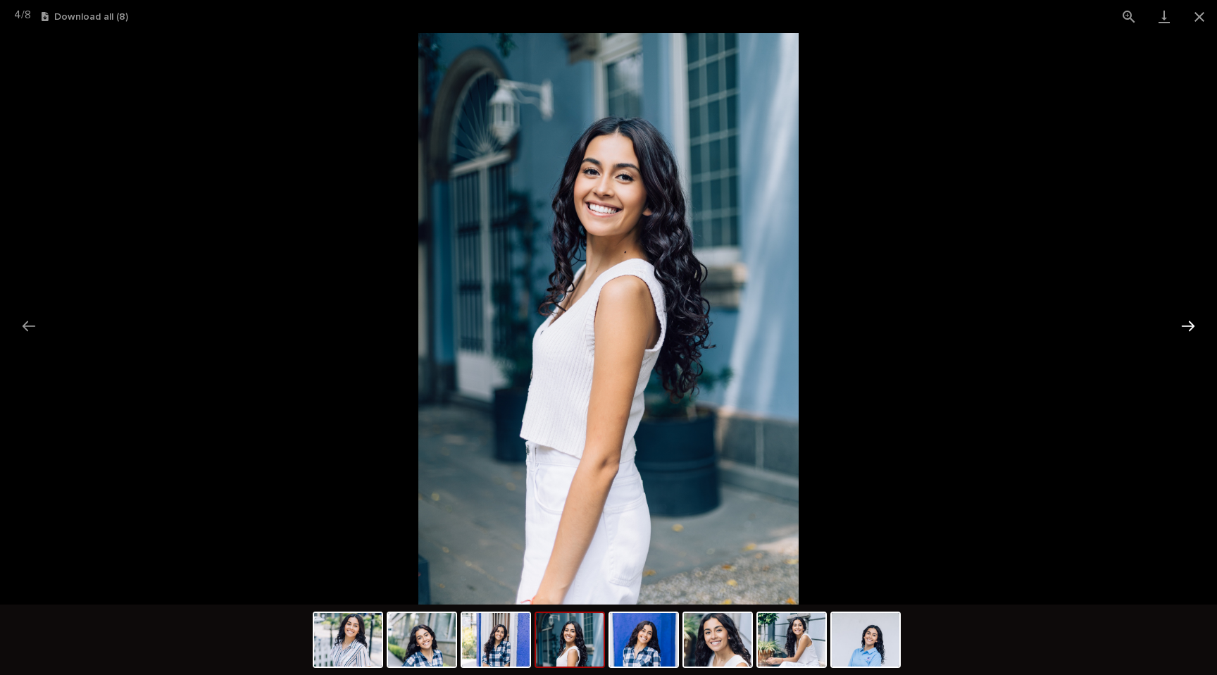
click at [1194, 327] on button "Next slide" at bounding box center [1188, 325] width 30 height 27
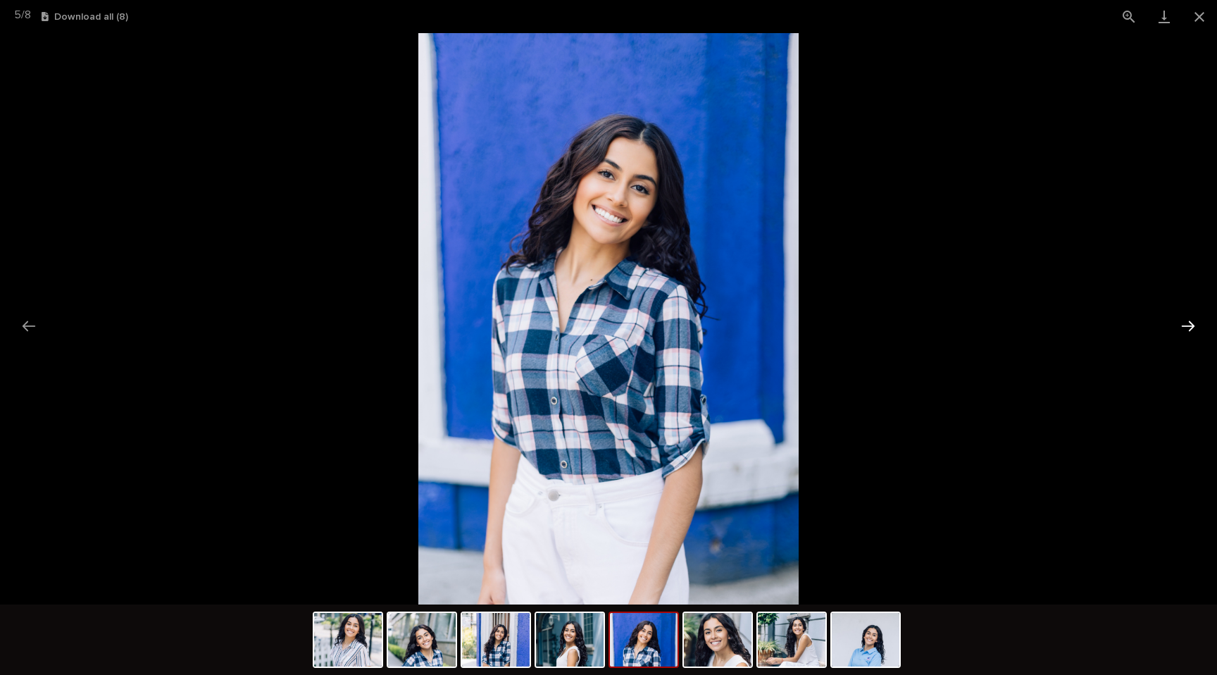
click at [1194, 327] on button "Next slide" at bounding box center [1188, 325] width 30 height 27
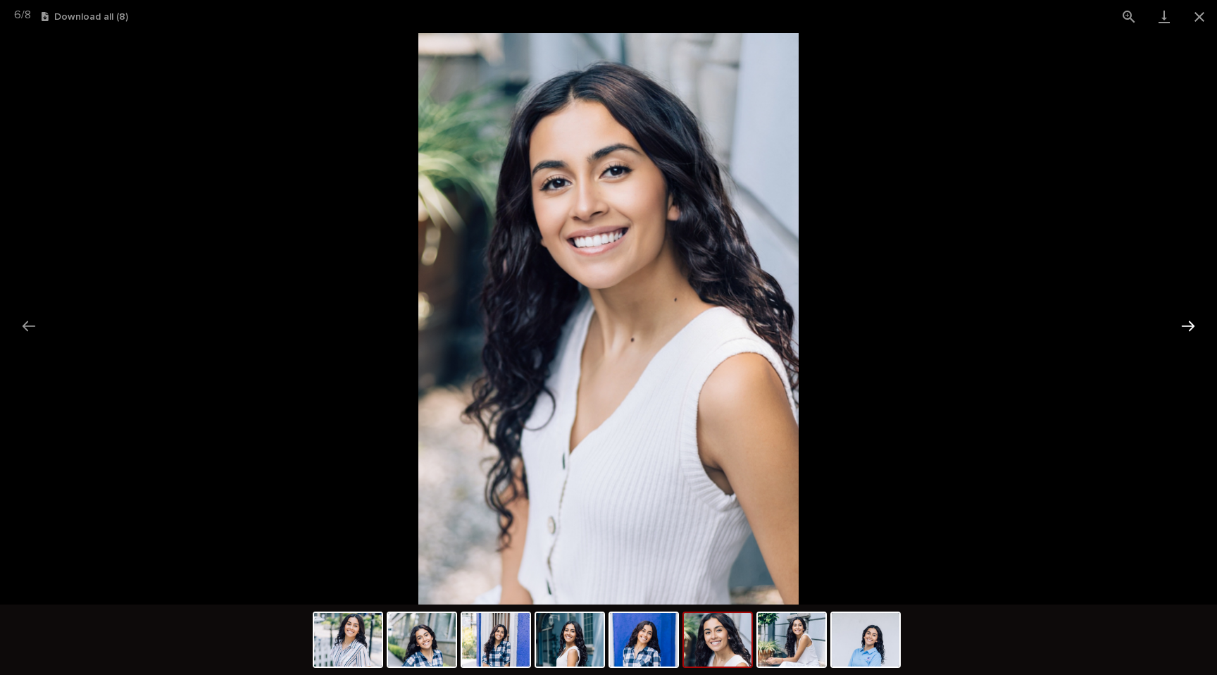
click at [1196, 323] on button "Next slide" at bounding box center [1188, 325] width 30 height 27
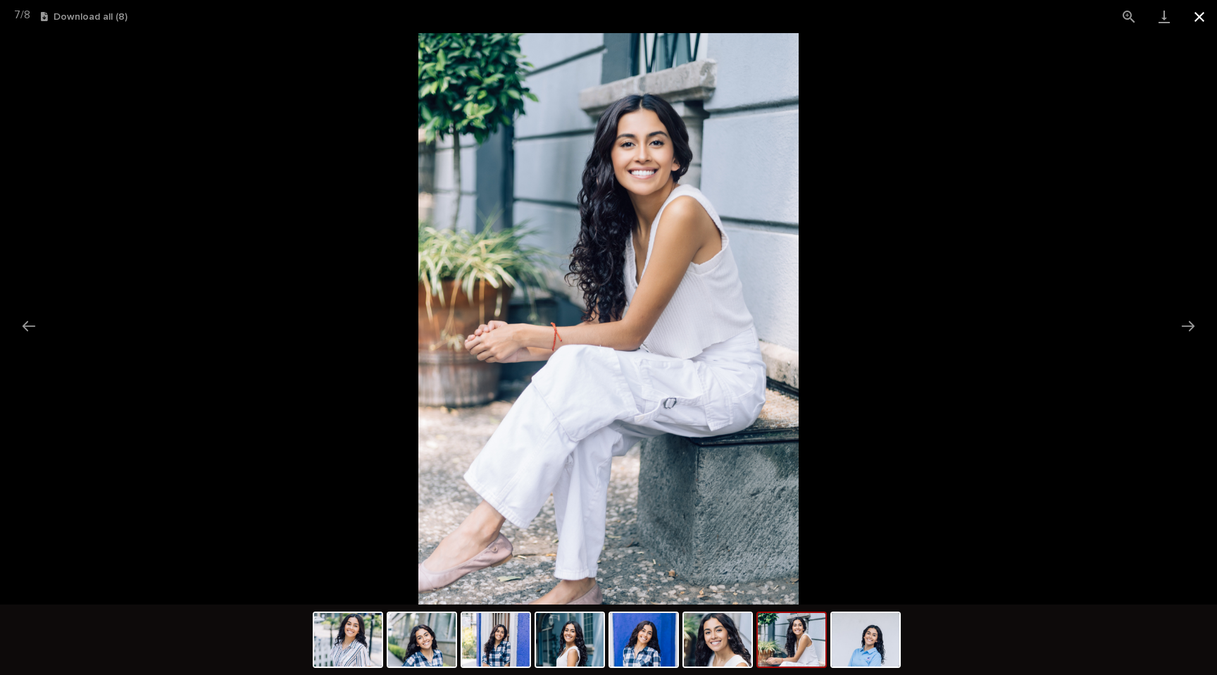
click at [1194, 16] on button "Close gallery" at bounding box center [1199, 16] width 35 height 33
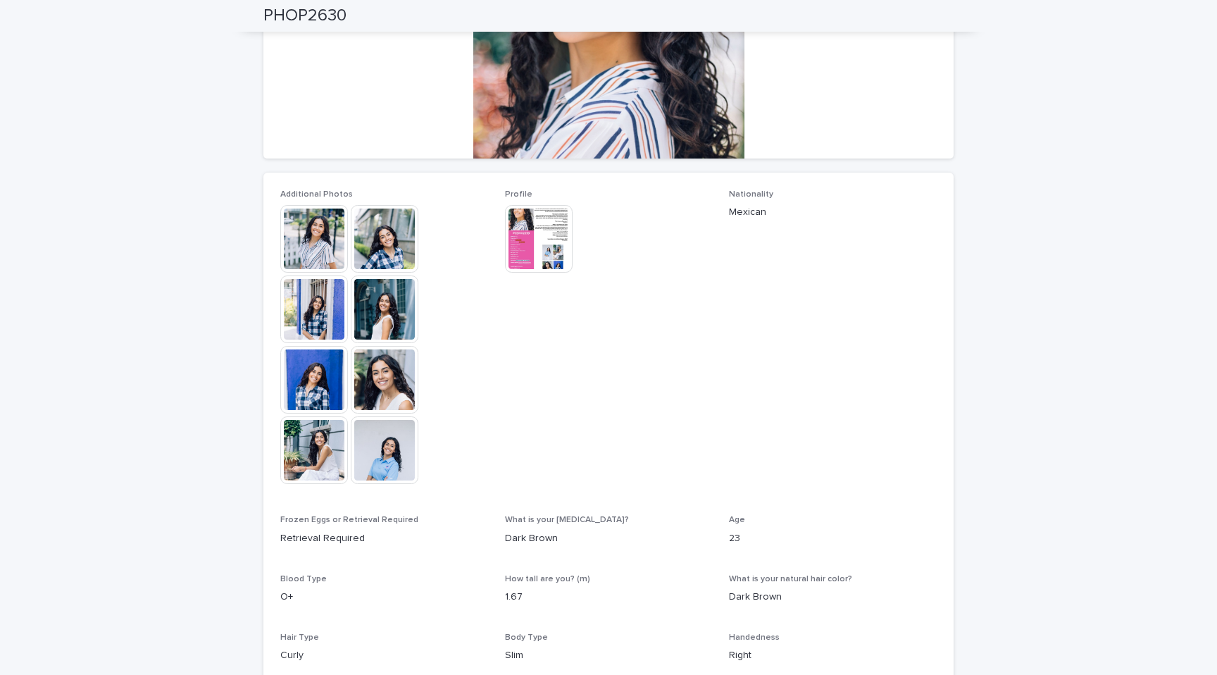
scroll to position [251, 0]
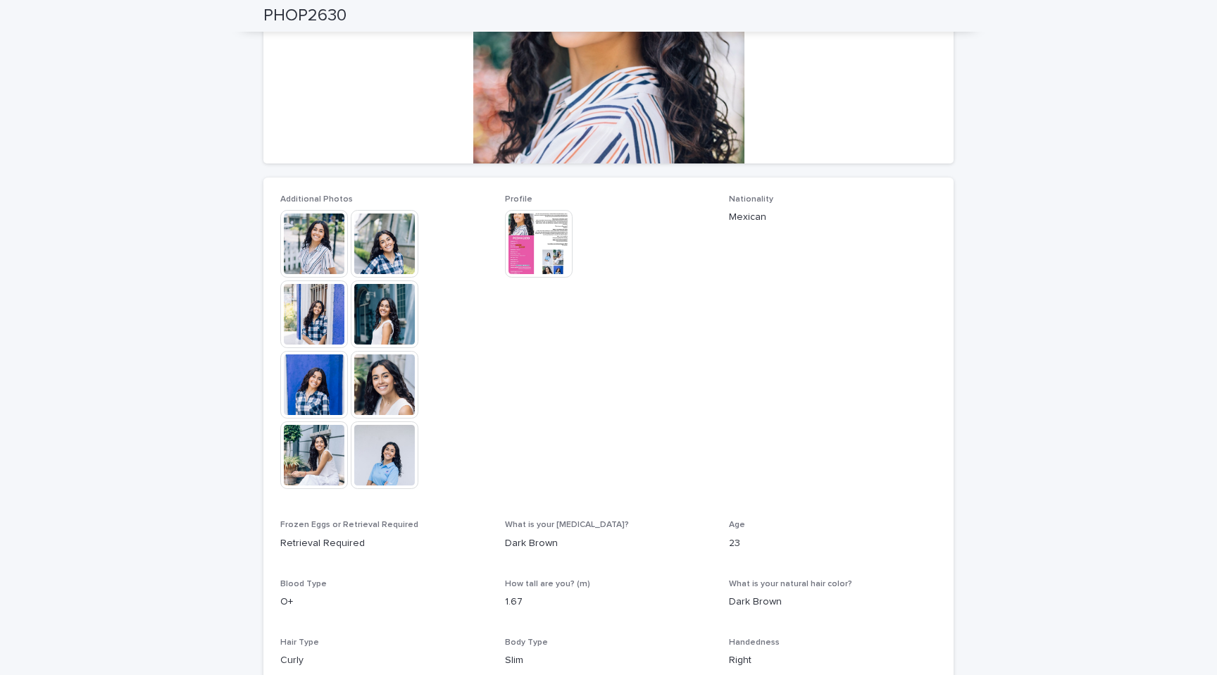
click at [564, 249] on img at bounding box center [539, 244] width 68 height 68
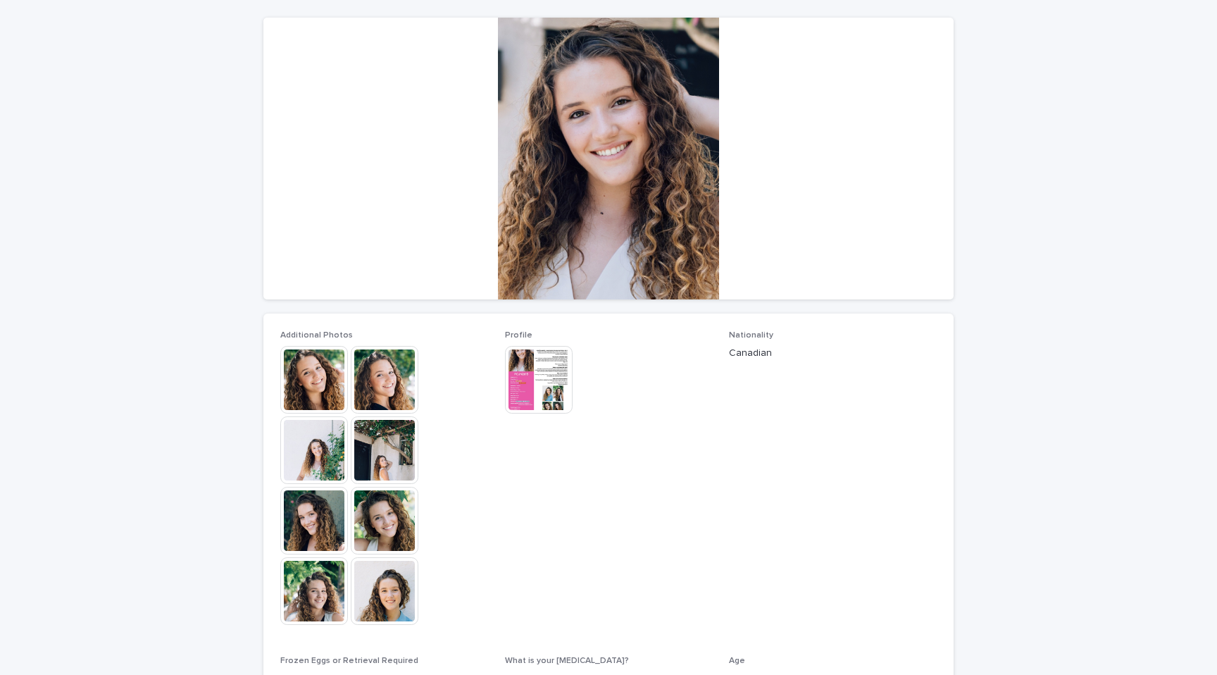
scroll to position [166, 0]
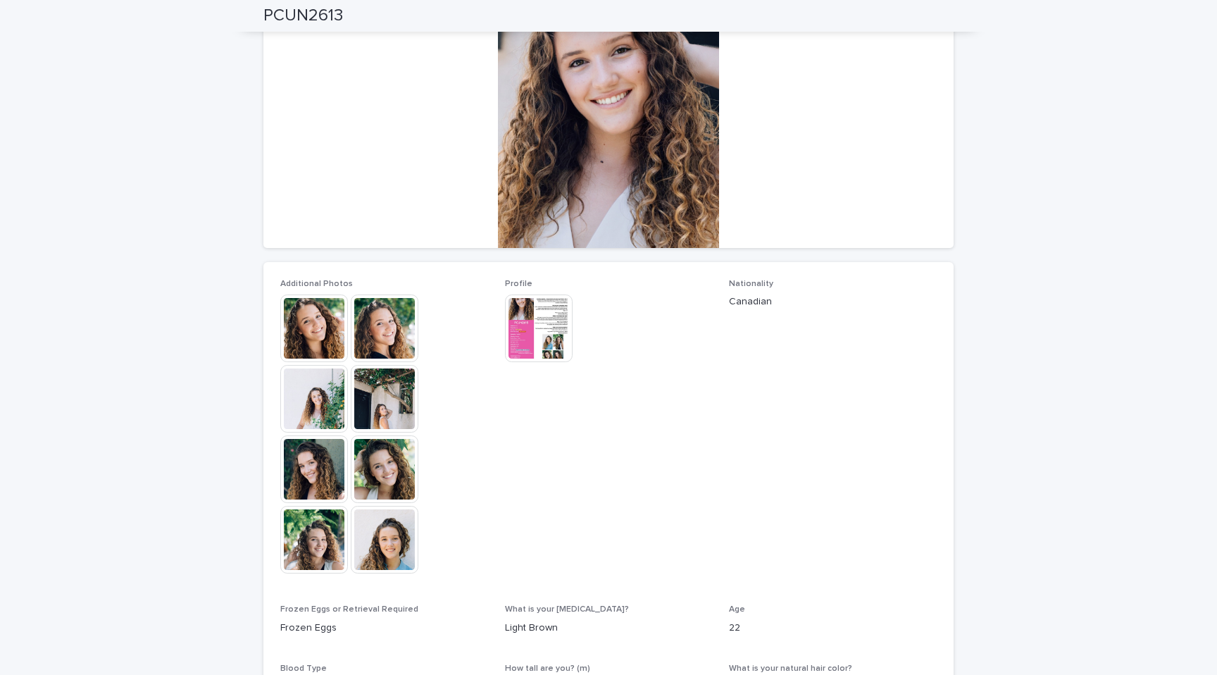
click at [512, 325] on img at bounding box center [539, 328] width 68 height 68
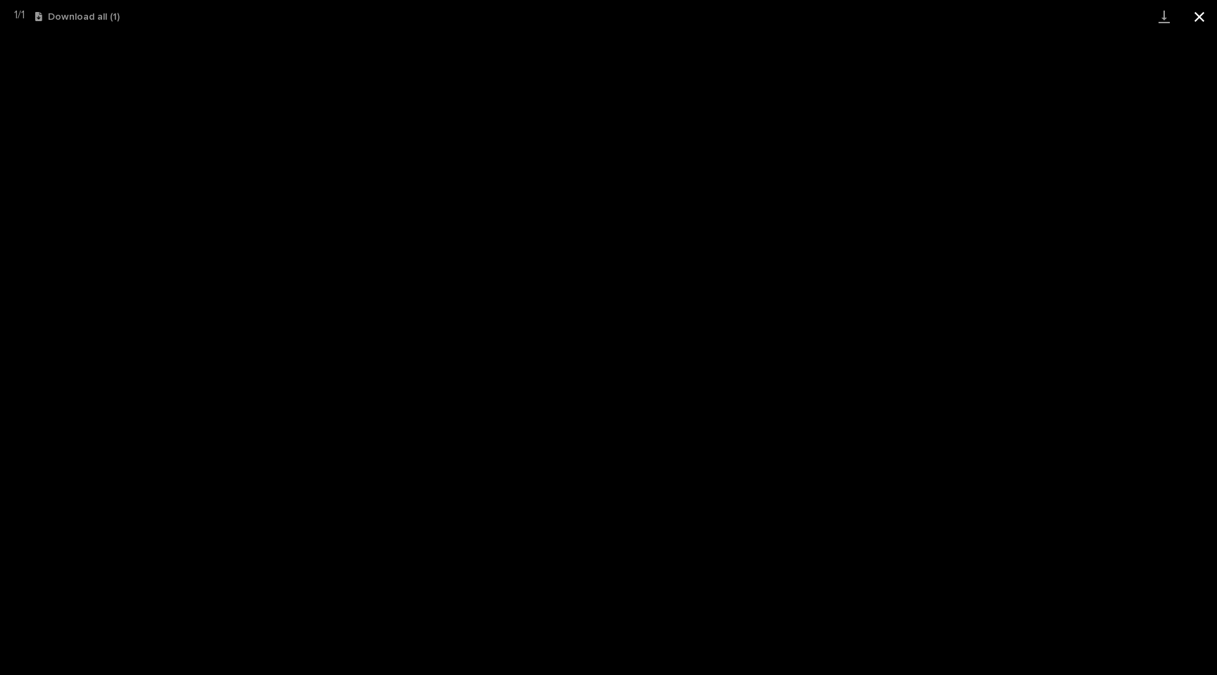
click at [1206, 13] on button "Close gallery" at bounding box center [1199, 16] width 35 height 33
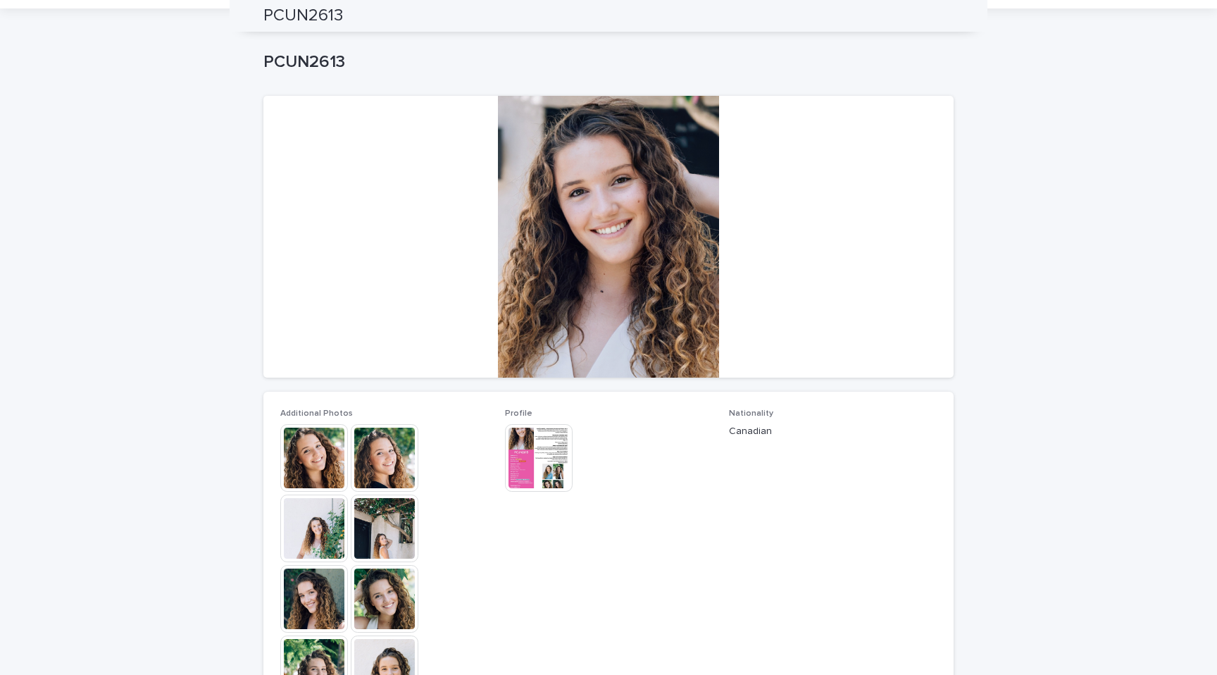
scroll to position [0, 0]
